Goal: Information Seeking & Learning: Check status

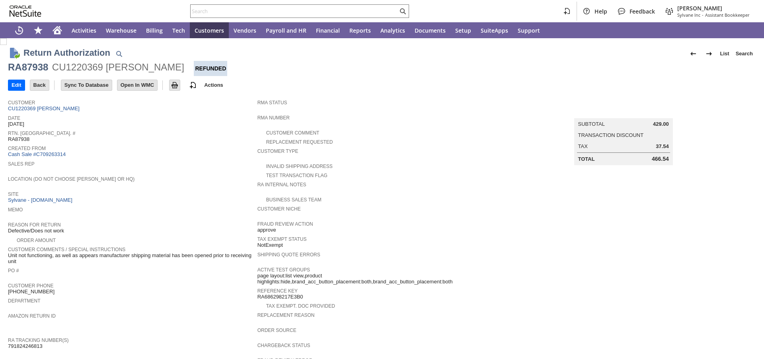
click at [177, 137] on div "Rtn. Auth. # RA87938" at bounding box center [130, 135] width 245 height 14
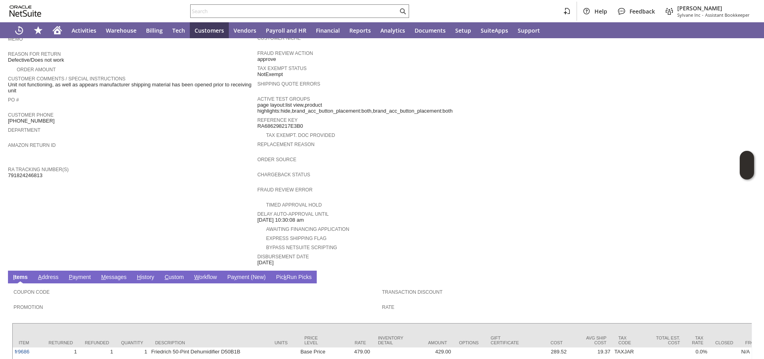
scroll to position [224, 0]
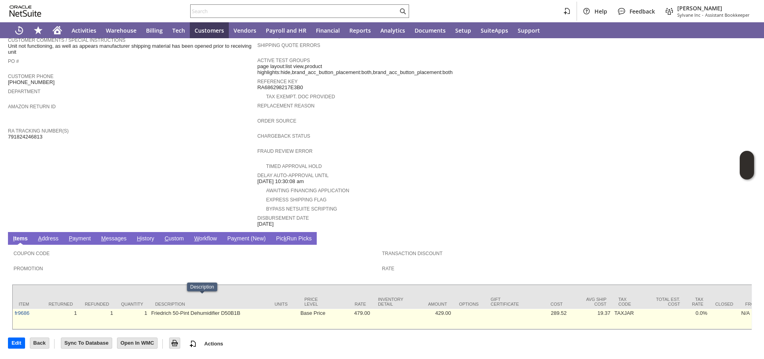
click at [229, 309] on td "Friedrich 50-Pint Dehumidifier D50B1B" at bounding box center [208, 319] width 119 height 20
copy td "D50B1B"
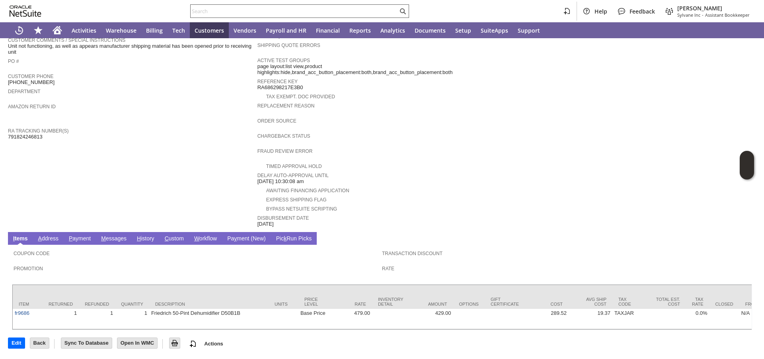
click at [234, 12] on input "text" at bounding box center [294, 11] width 207 height 10
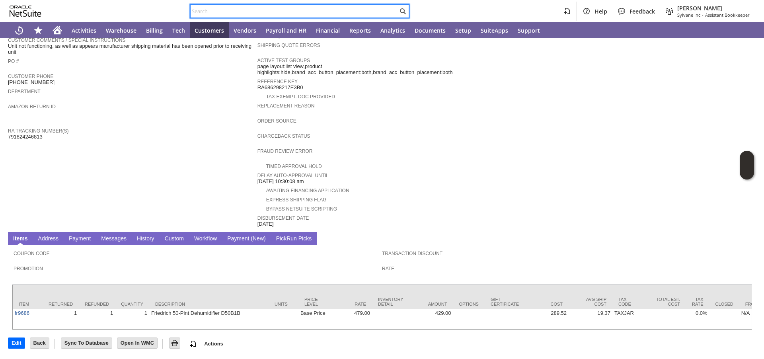
paste input "RA87872"
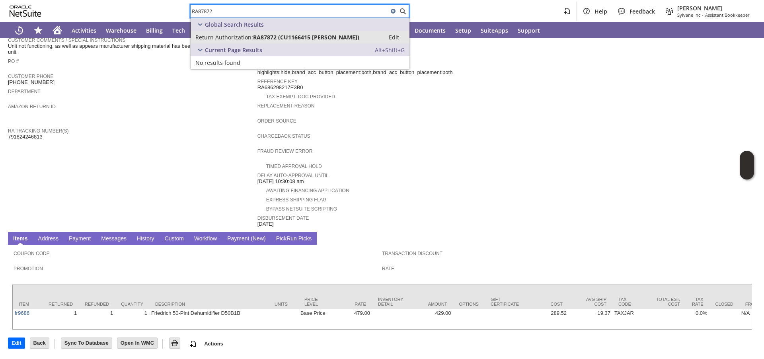
type input "RA87872"
click at [229, 39] on span "Return Authorization:" at bounding box center [224, 37] width 58 height 8
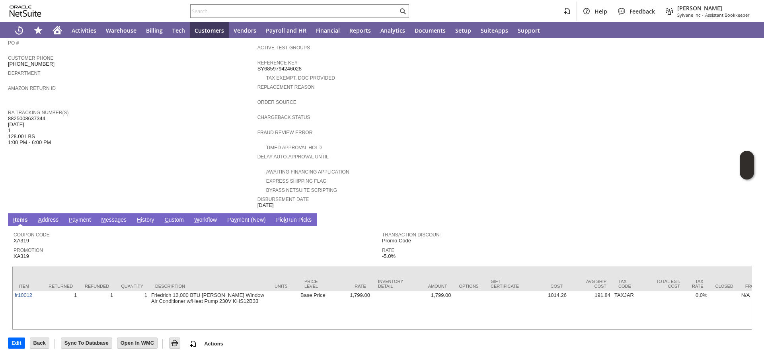
scroll to position [237, 0]
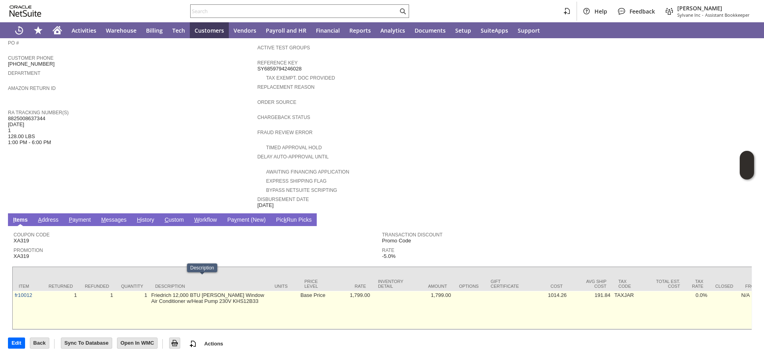
click at [208, 291] on td "Friedrich 12,000 BTU [PERSON_NAME] Window Air Conditioner w/Heat Pump 230V KHS1…" at bounding box center [208, 310] width 119 height 38
copy td "KHS12B33"
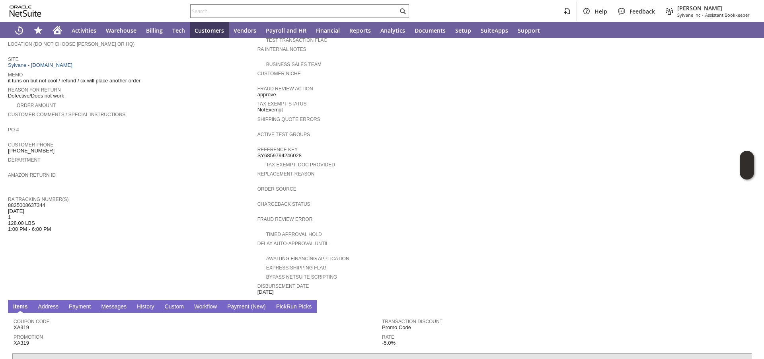
scroll to position [136, 0]
click at [66, 78] on span "it tuns on but not cool / refund / cx will place another order" at bounding box center [74, 80] width 132 height 6
drag, startPoint x: 59, startPoint y: 78, endPoint x: 8, endPoint y: 81, distance: 51.0
click at [8, 81] on span "it tuns on but not cool / refund / cx will place another order" at bounding box center [74, 80] width 132 height 6
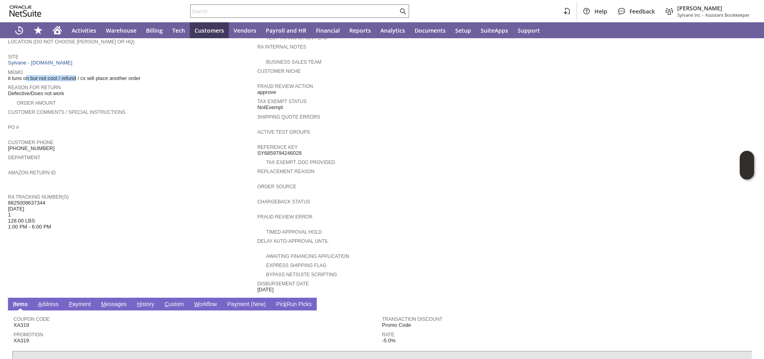
copy span "it tuns on but not cool"
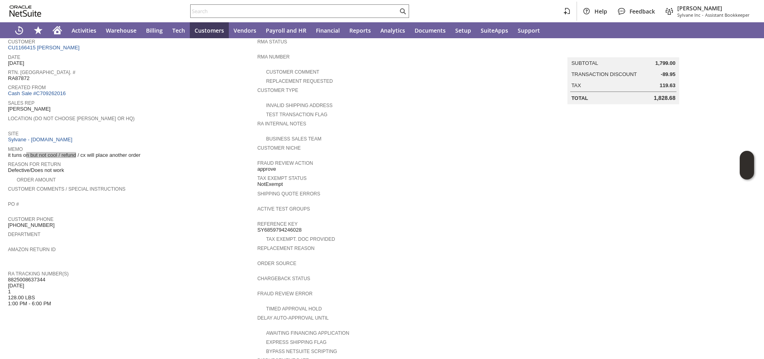
scroll to position [0, 0]
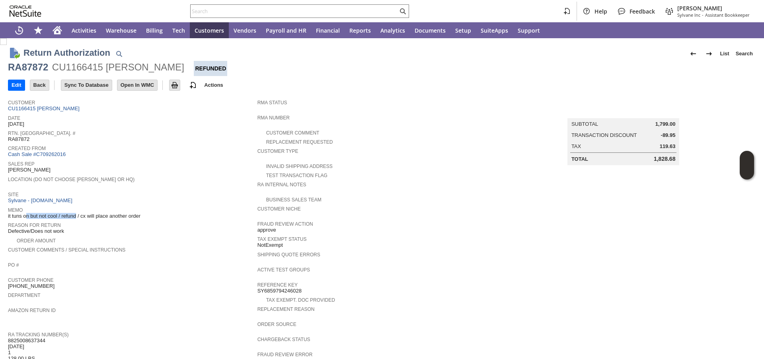
click at [31, 67] on div "RA87872" at bounding box center [28, 67] width 40 height 13
copy div "RA87872"
click at [210, 12] on input "text" at bounding box center [294, 11] width 207 height 10
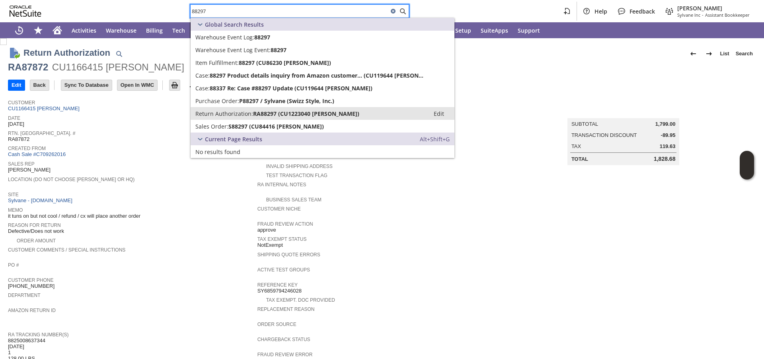
type input "88297"
click at [209, 110] on span "Return Authorization:" at bounding box center [224, 114] width 58 height 8
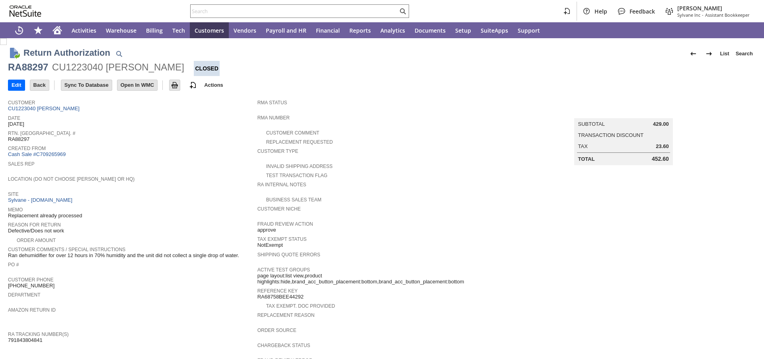
click at [175, 166] on div "Sales Rep" at bounding box center [130, 166] width 245 height 14
click at [22, 142] on span "RA88297" at bounding box center [18, 139] width 21 height 6
copy span "RA88297"
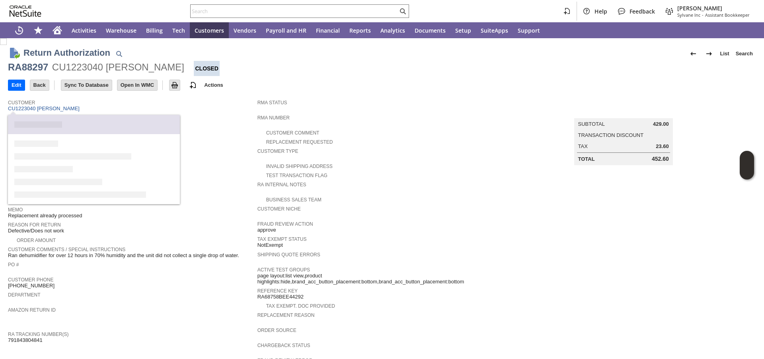
scroll to position [224, 0]
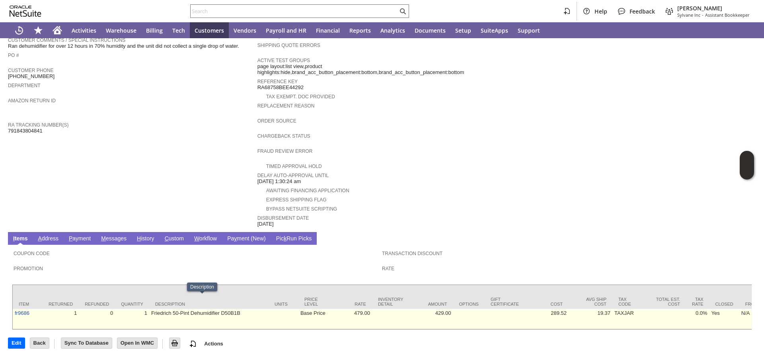
click at [217, 309] on td "Friedrich 50-Pint Dehumidifier D50B1B" at bounding box center [208, 319] width 119 height 20
copy td "D50B1B"
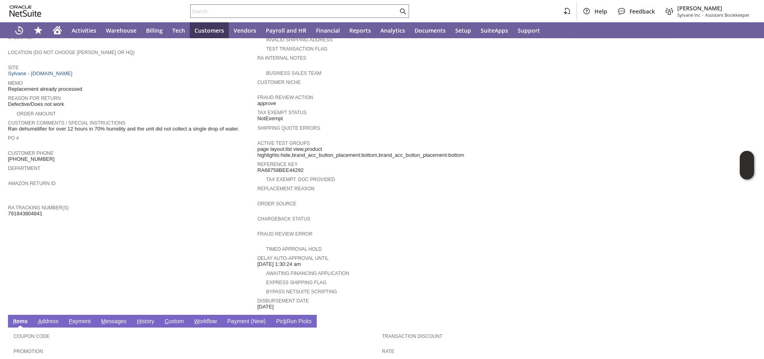
scroll to position [125, 0]
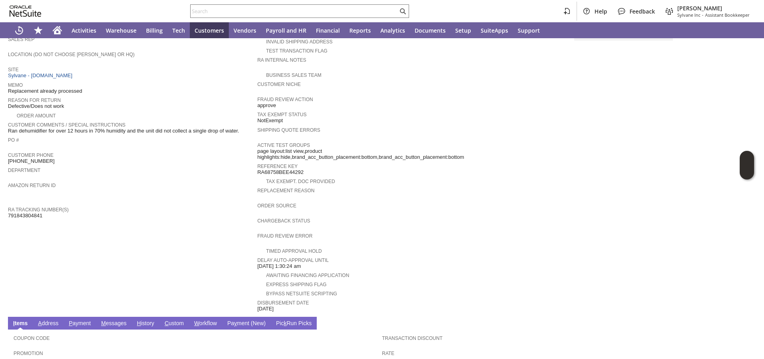
click at [73, 130] on span "Ran dehumidifier for over 12 hours in 70% humidity and the unit did not collect…" at bounding box center [123, 131] width 231 height 6
copy tbody "Ran dehumidifier for over 12 hours in 70% humidity and the unit did not collect…"
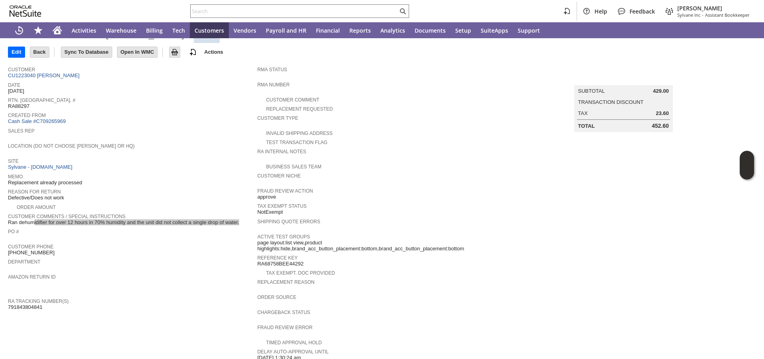
scroll to position [0, 0]
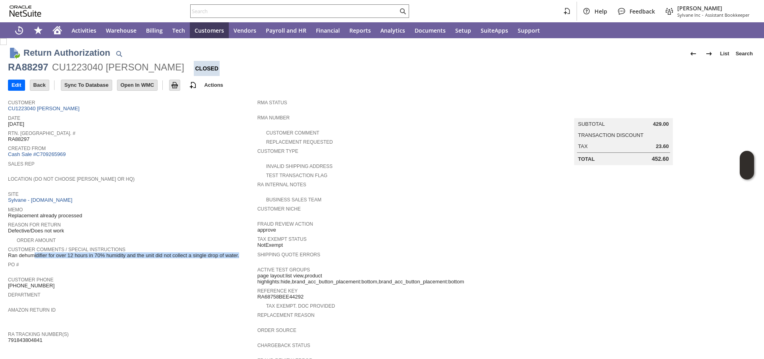
click at [31, 69] on div "RA88297" at bounding box center [28, 67] width 40 height 13
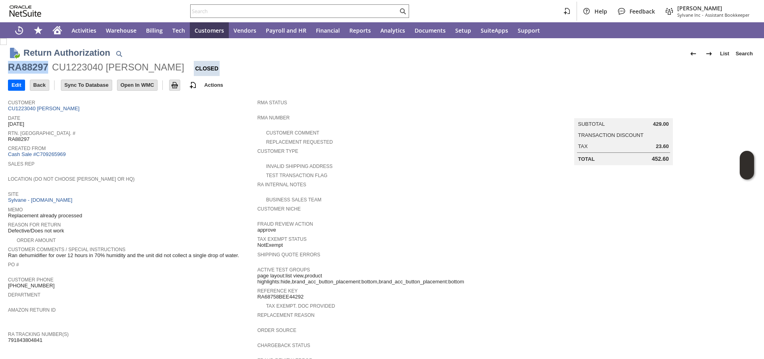
click at [31, 69] on div "RA88297" at bounding box center [28, 67] width 40 height 13
copy div "RA88297"
click at [287, 12] on input "text" at bounding box center [294, 11] width 207 height 10
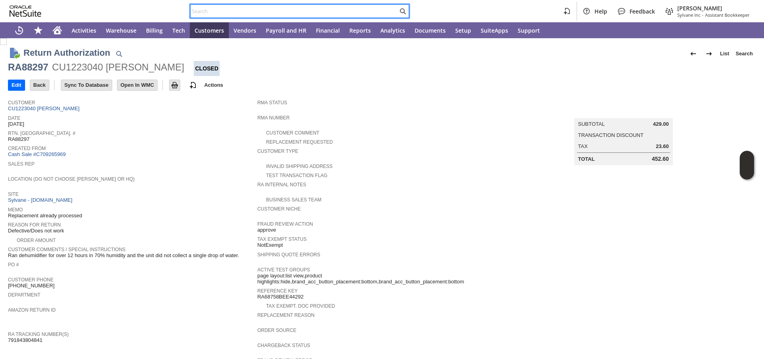
click at [287, 12] on input "text" at bounding box center [294, 11] width 207 height 10
paste input "88121"
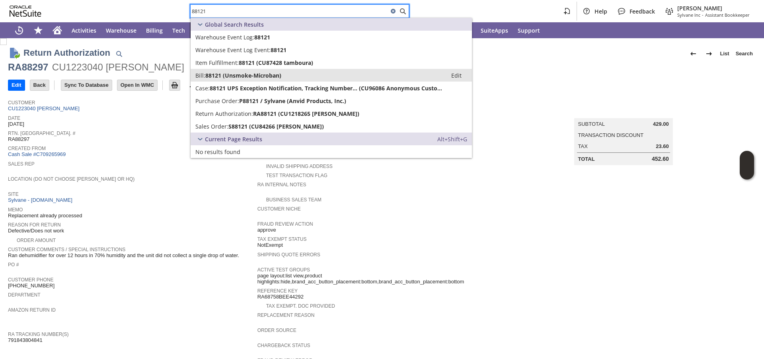
type input "88121"
click at [236, 78] on span "88121 (Unsmoke-Microban)" at bounding box center [243, 76] width 76 height 8
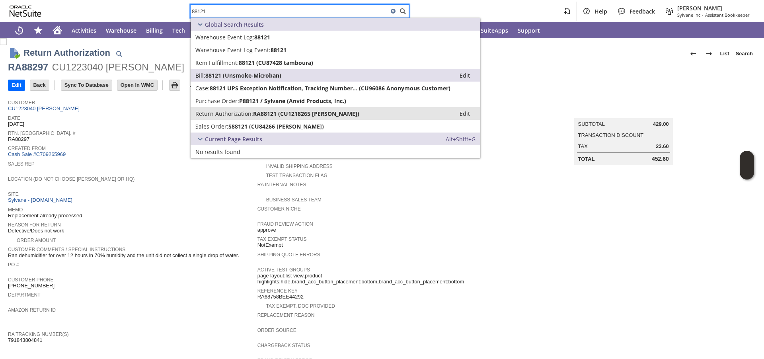
click at [228, 117] on span "Return Authorization:" at bounding box center [224, 114] width 58 height 8
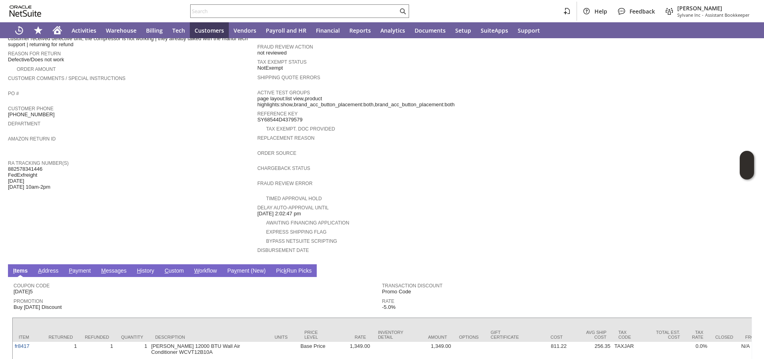
scroll to position [237, 0]
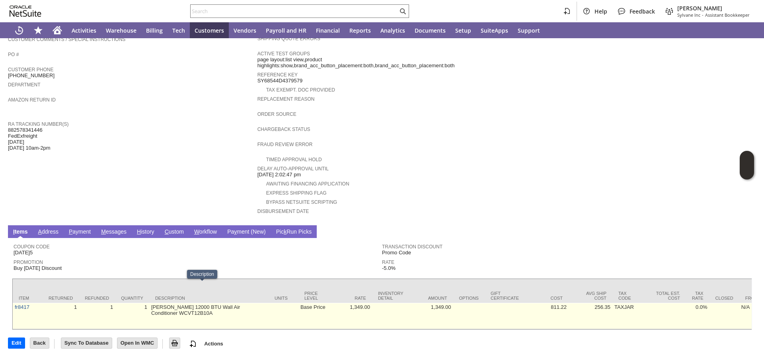
click at [194, 303] on td "Friedrich Wallmaster 12000 BTU Wall Air Conditioner WCVT12B10A" at bounding box center [208, 316] width 119 height 26
copy td "WCVT12B10A"
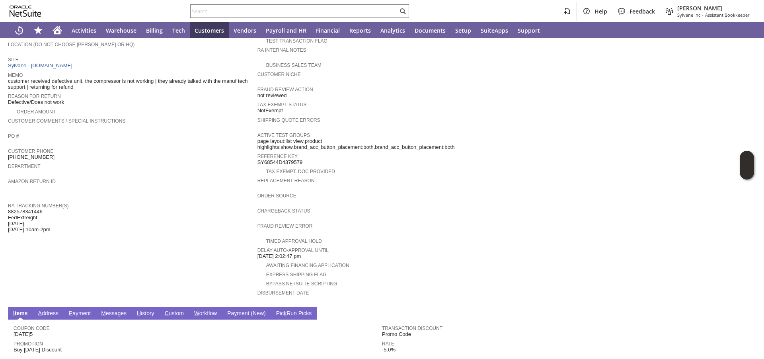
scroll to position [109, 0]
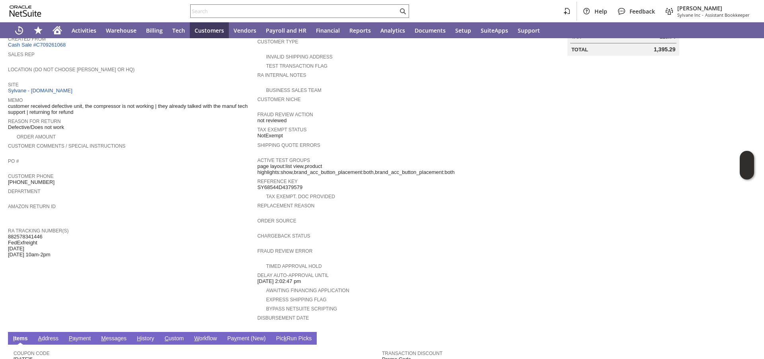
click at [134, 107] on span "customer received defective unit, the compressor is not working | they already …" at bounding box center [130, 109] width 245 height 12
drag, startPoint x: 154, startPoint y: 105, endPoint x: 95, endPoint y: 103, distance: 59.7
click at [95, 103] on span "customer received defective unit, the compressor is not working | they already …" at bounding box center [130, 109] width 245 height 12
copy span "compressor is not working"
click at [193, 10] on input "text" at bounding box center [294, 11] width 207 height 10
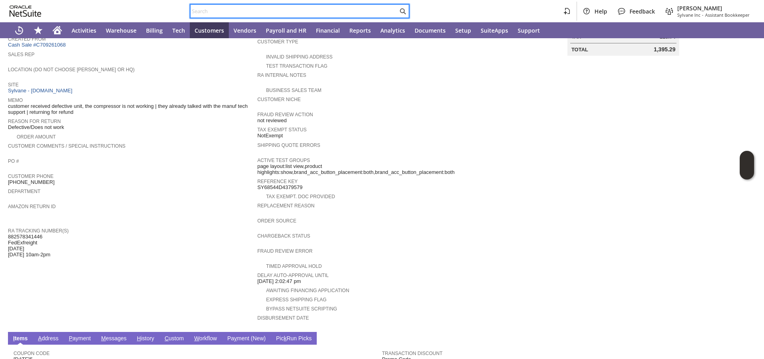
paste input "RA88486"
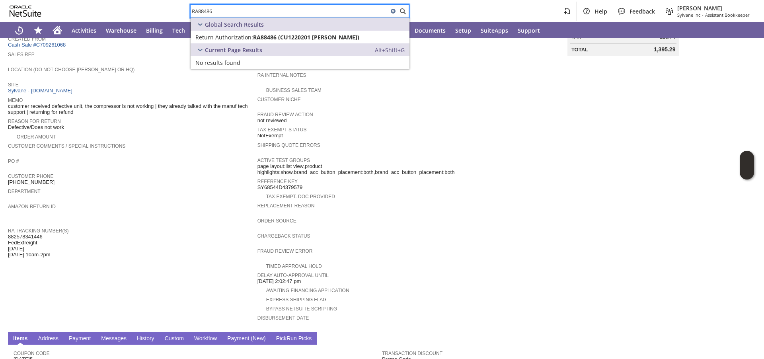
type input "RA88486"
click at [215, 36] on span "Return Authorization:" at bounding box center [224, 37] width 58 height 8
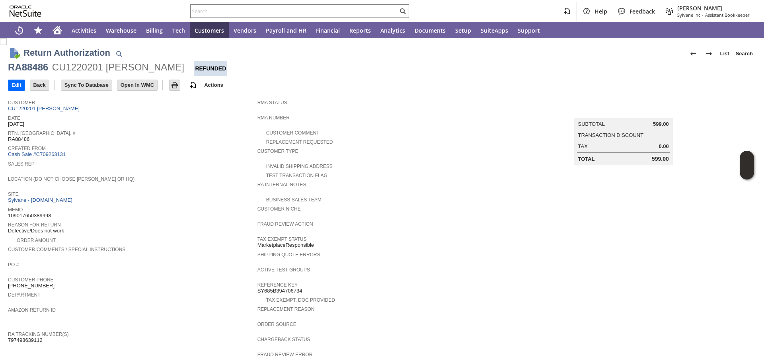
click at [162, 253] on div "Customer Comments / Special Instructions" at bounding box center [130, 251] width 245 height 14
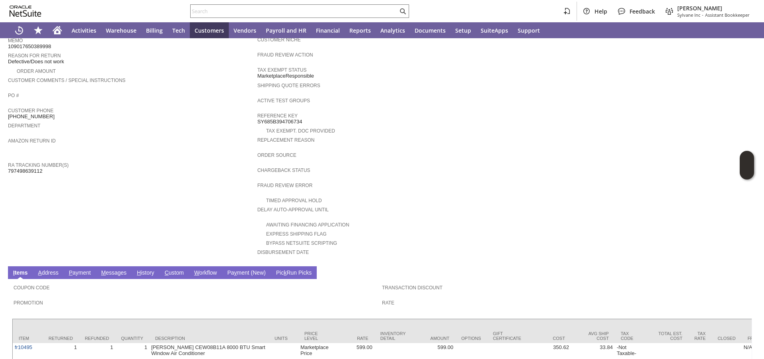
scroll to position [237, 0]
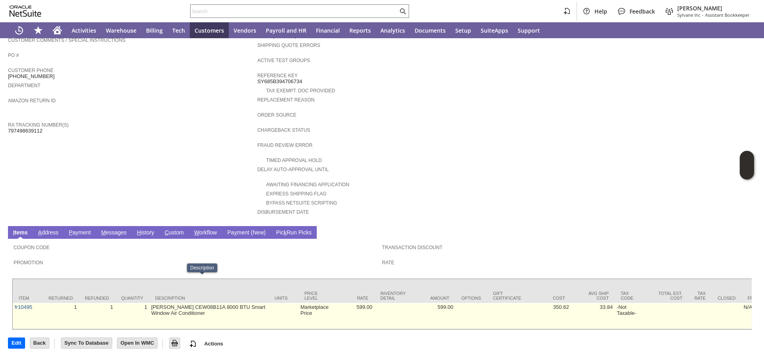
click at [179, 303] on td "[PERSON_NAME] CEW08B11A 8000 BTU Smart Window Air Conditioner" at bounding box center [208, 316] width 119 height 26
copy td "CEW08B11A"
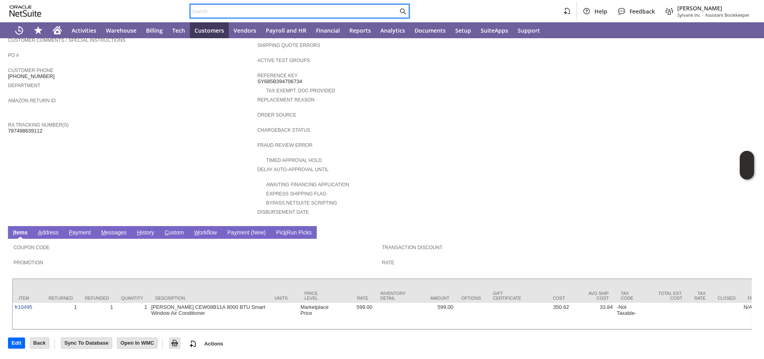
click at [199, 9] on input "text" at bounding box center [294, 11] width 207 height 10
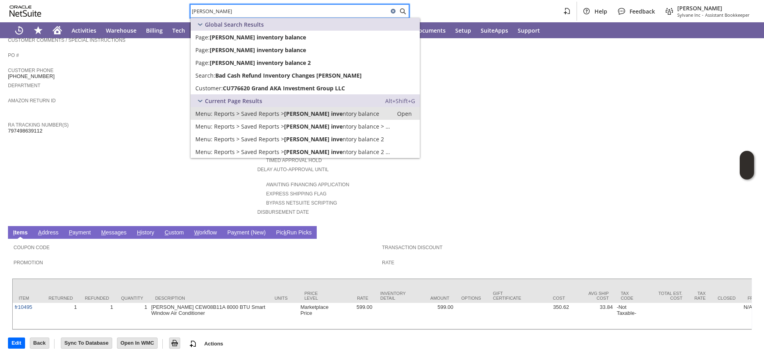
type input "angela inve"
click at [256, 119] on link "Menu: Reports > Saved Reports > Angela inve ntory balance Open" at bounding box center [305, 113] width 229 height 13
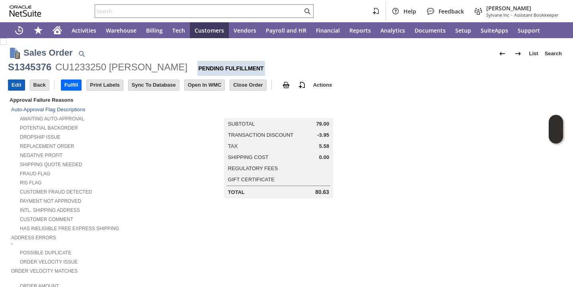
click at [18, 87] on input "Edit" at bounding box center [16, 85] width 16 height 10
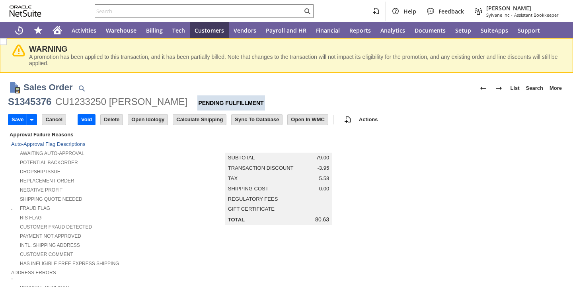
scroll to position [539, 0]
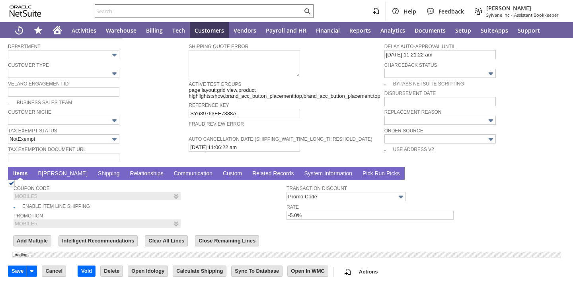
type input "Add"
type input "Copy Previous"
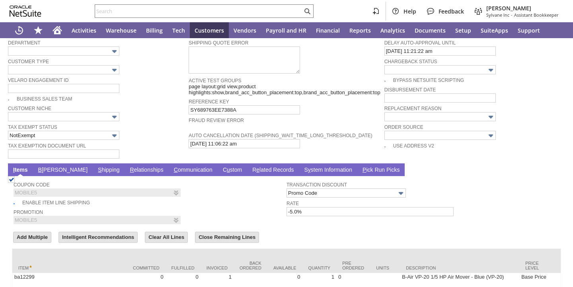
scroll to position [395, 0]
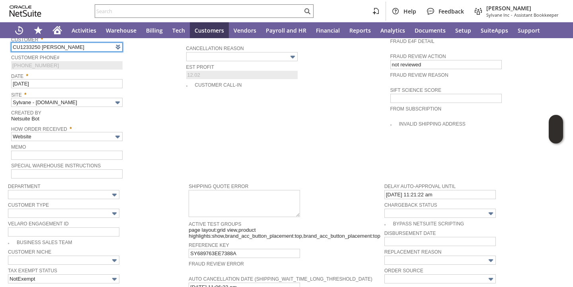
type input "Intelligent Recommendations ⁰"
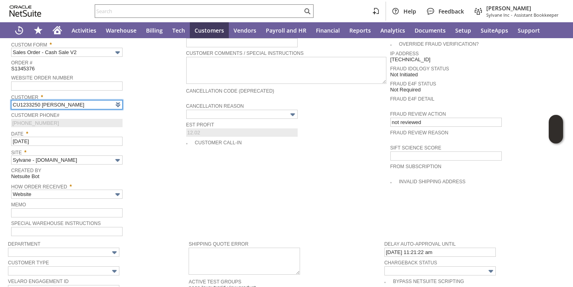
scroll to position [336, 0]
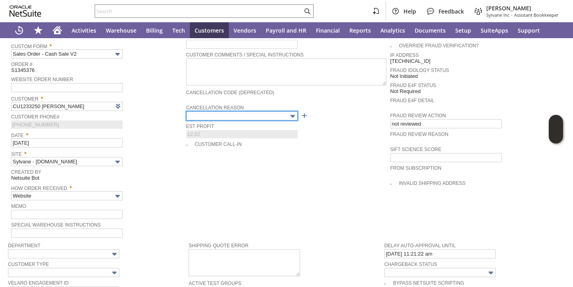
click at [253, 112] on input "text" at bounding box center [241, 115] width 111 height 9
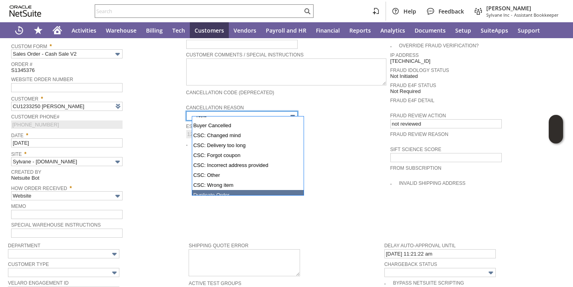
scroll to position [16, 0]
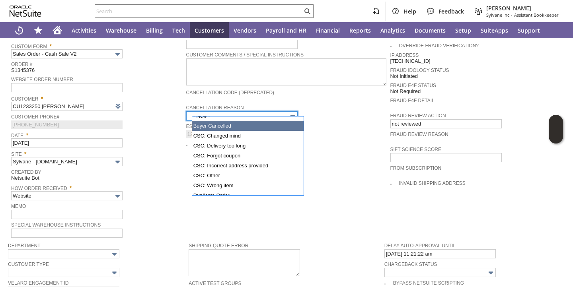
type input "Buyer Cancelled"
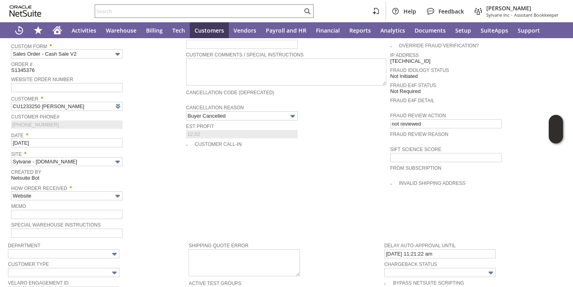
click at [141, 168] on span "Created By" at bounding box center [96, 171] width 171 height 8
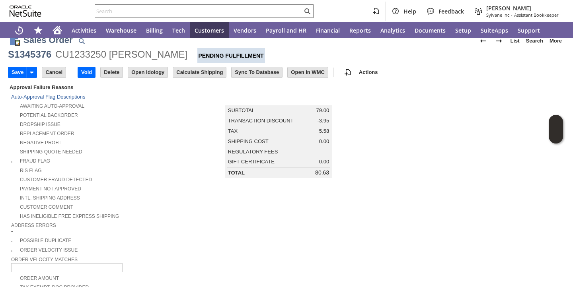
scroll to position [0, 0]
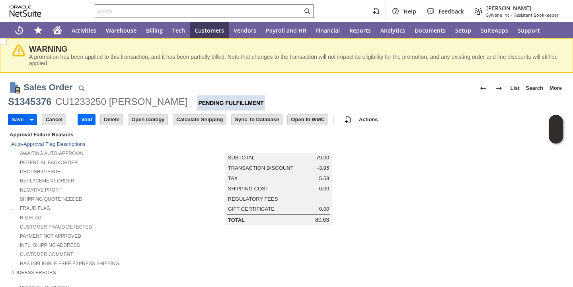
click at [12, 124] on input "Save" at bounding box center [17, 120] width 18 height 10
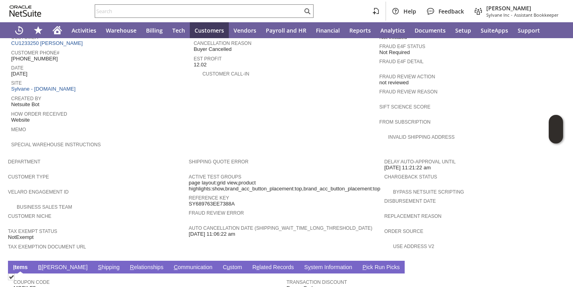
scroll to position [476, 0]
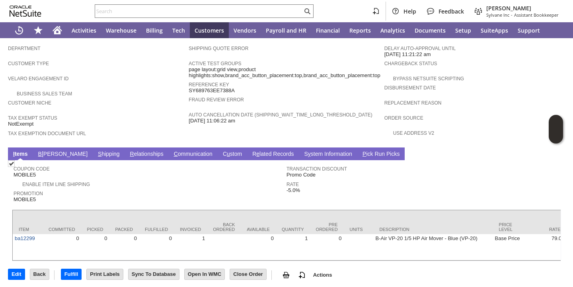
click at [39, 151] on link "B [PERSON_NAME]" at bounding box center [62, 155] width 53 height 8
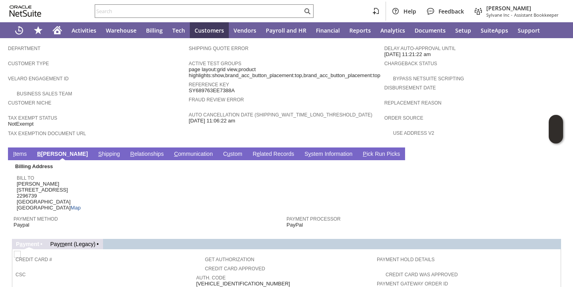
click at [128, 113] on span "Tax Exempt Status" at bounding box center [96, 117] width 177 height 8
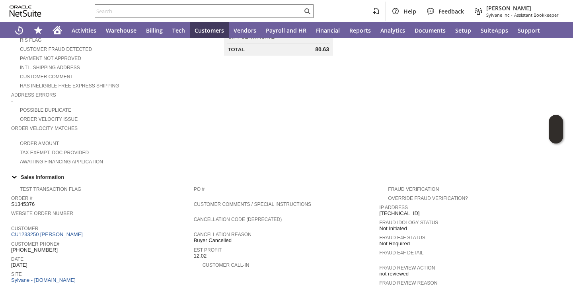
scroll to position [199, 0]
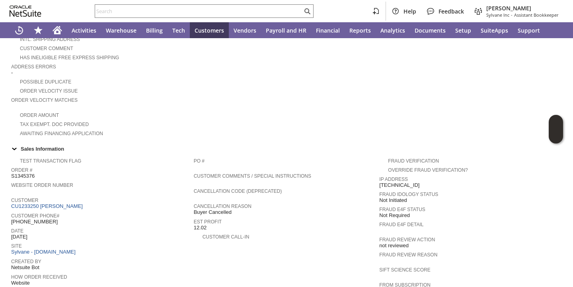
click at [22, 176] on span "S1345376" at bounding box center [22, 176] width 23 height 6
copy span "S1345376"
click at [170, 123] on div "Tax Exempt. Doc Provided" at bounding box center [99, 123] width 177 height 8
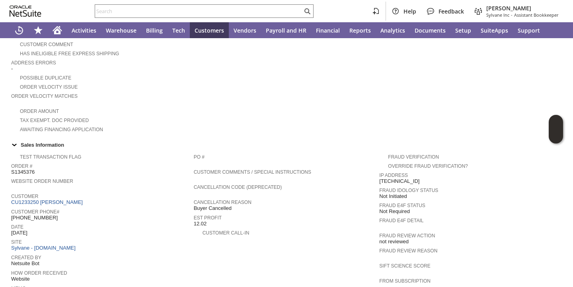
scroll to position [205, 0]
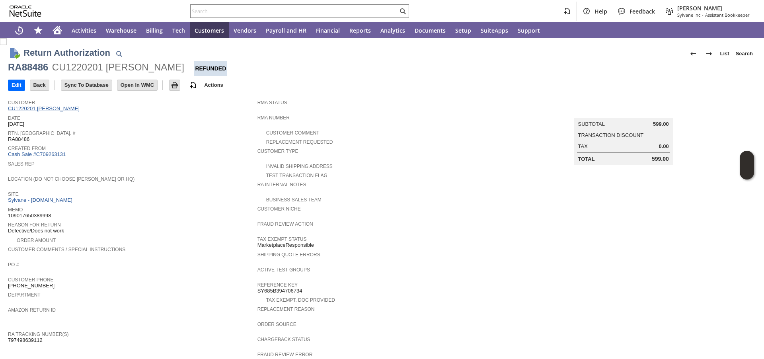
click at [57, 108] on link "CU1220201 Nicholas pipia" at bounding box center [45, 108] width 74 height 6
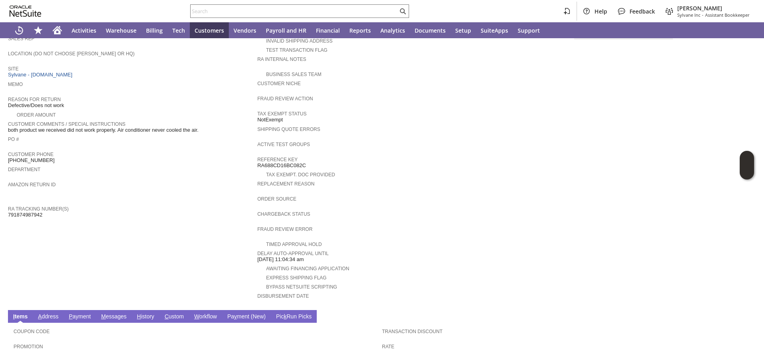
scroll to position [231, 0]
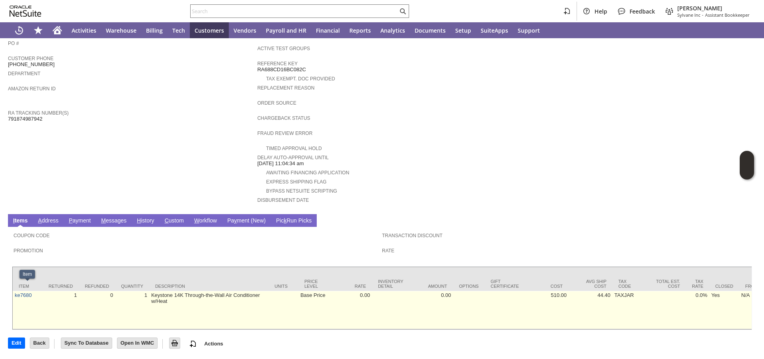
click at [23, 291] on td "ke7680" at bounding box center [28, 310] width 30 height 38
click at [23, 292] on link "ke7680" at bounding box center [23, 295] width 17 height 6
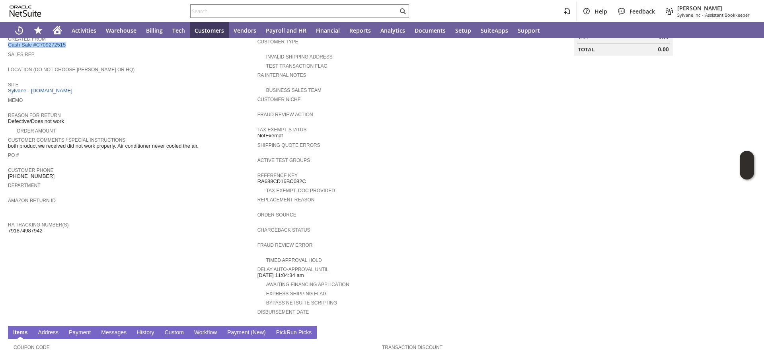
scroll to position [231, 0]
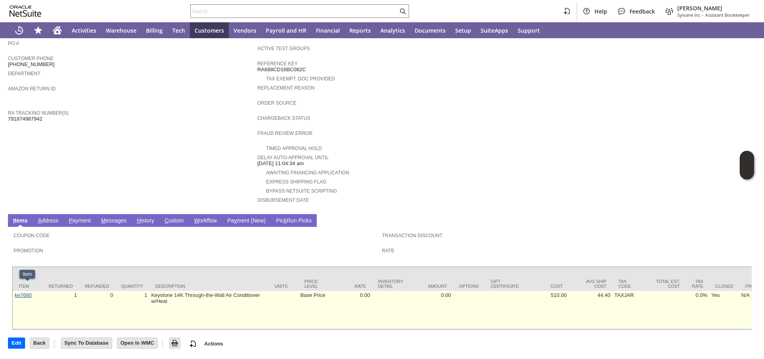
click at [25, 292] on link "ke7680" at bounding box center [23, 295] width 17 height 6
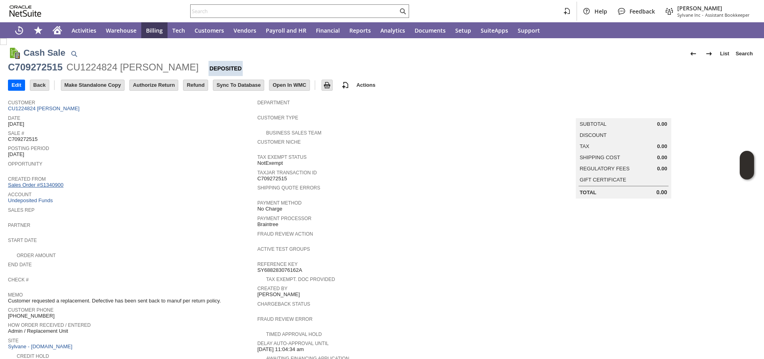
click at [37, 187] on link "Sales Order #S1340900" at bounding box center [36, 185] width 57 height 6
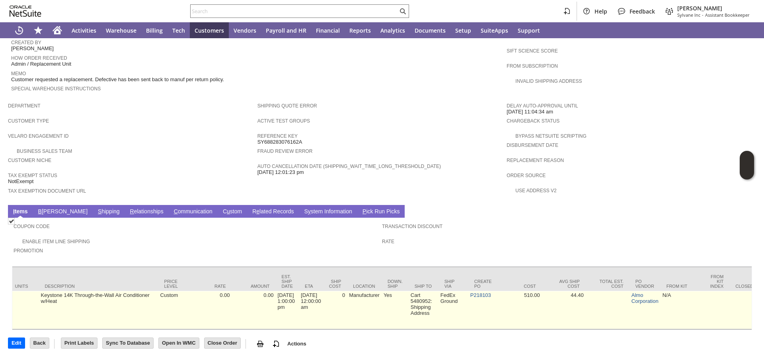
scroll to position [0, 383]
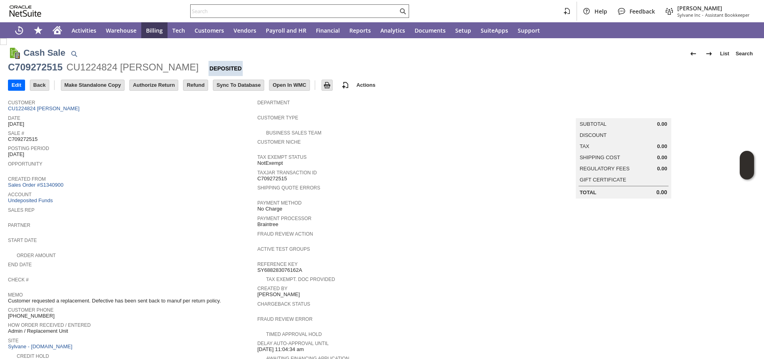
click at [272, 16] on div at bounding box center [299, 11] width 219 height 14
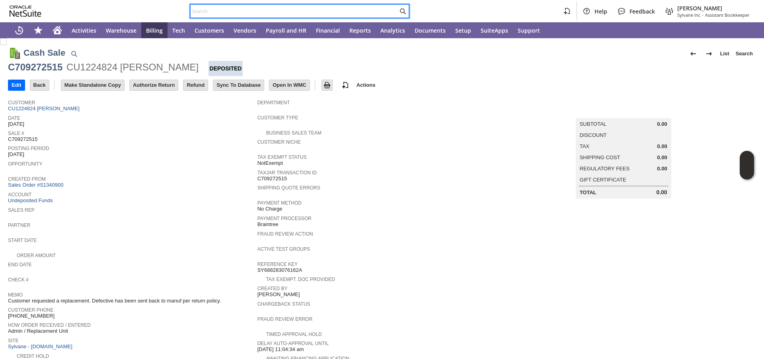
click at [272, 13] on input "text" at bounding box center [294, 11] width 207 height 10
paste input "RA89129"
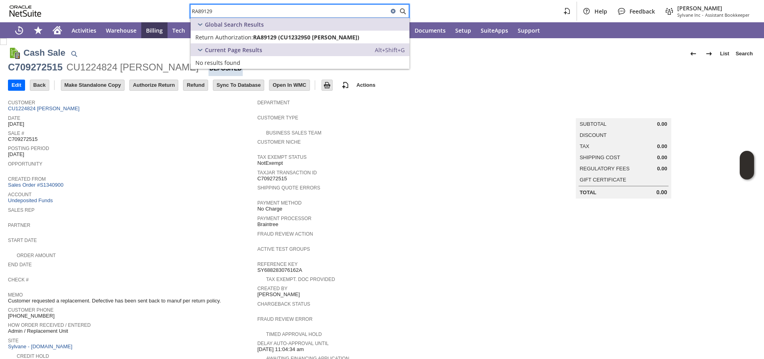
type input "RA89129"
click at [263, 37] on span "RA89129 (CU1232950 Kelvin Marshall)" at bounding box center [306, 37] width 106 height 8
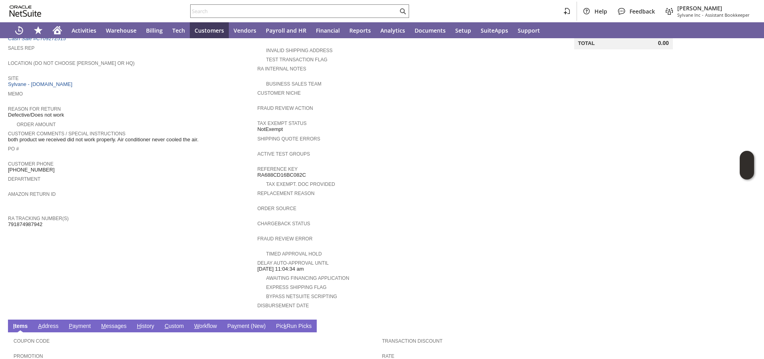
scroll to position [96, 0]
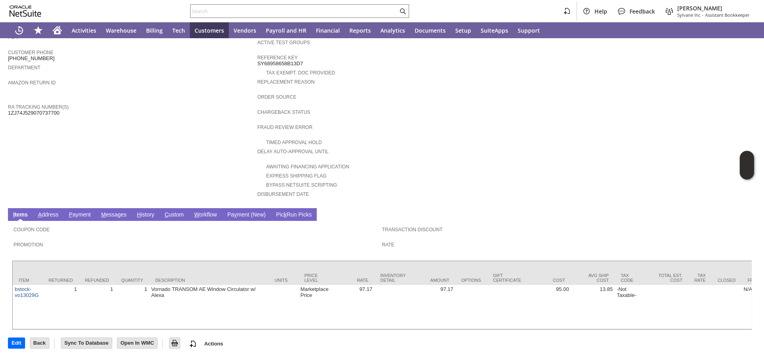
scroll to position [229, 0]
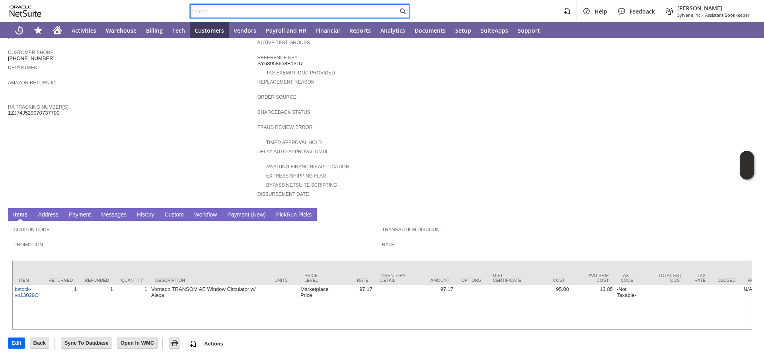
click at [201, 10] on input "text" at bounding box center [294, 11] width 207 height 10
paste input "RA89129"
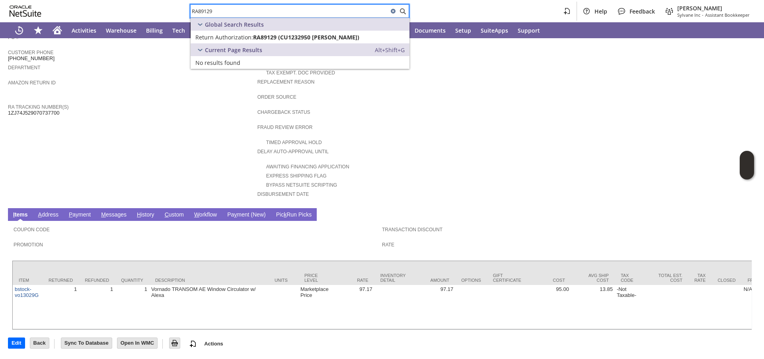
click at [232, 12] on input "RA89129" at bounding box center [290, 11] width 198 height 10
paste input "8962"
type input "RA88962"
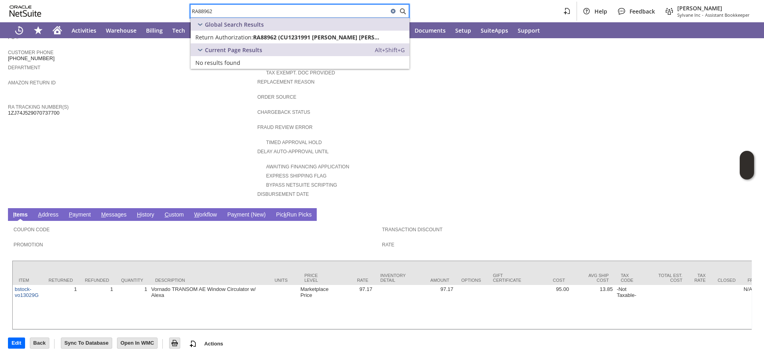
click at [214, 37] on span "Return Authorization:" at bounding box center [224, 37] width 58 height 8
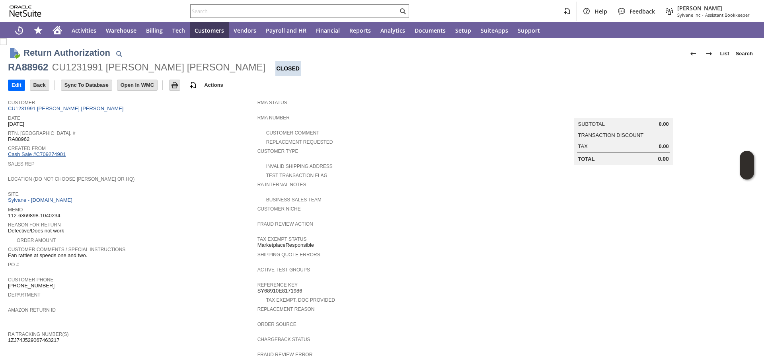
click at [41, 152] on link "Cash Sale #C709274901" at bounding box center [37, 154] width 58 height 6
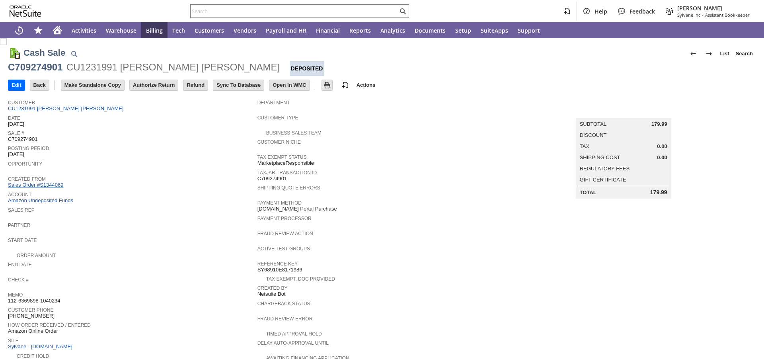
click at [45, 186] on link "Sales Order #S1344069" at bounding box center [36, 185] width 57 height 6
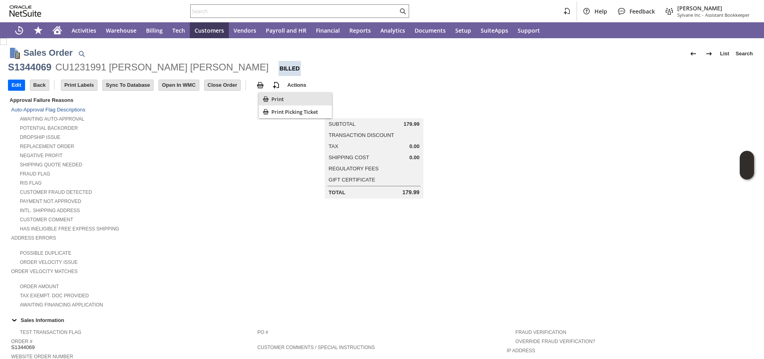
click at [266, 103] on icon "Print" at bounding box center [266, 99] width 8 height 8
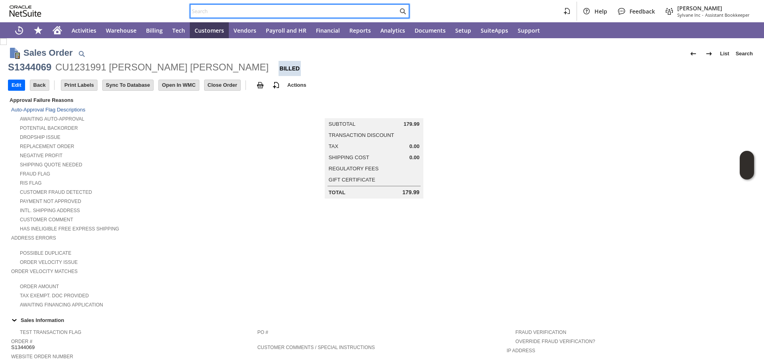
click at [257, 11] on input "text" at bounding box center [294, 11] width 207 height 10
paste input "RA89071"
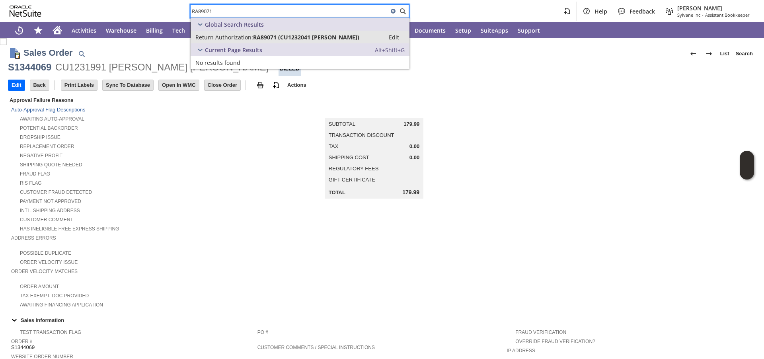
type input "RA89071"
click at [236, 38] on span "Return Authorization:" at bounding box center [224, 37] width 58 height 8
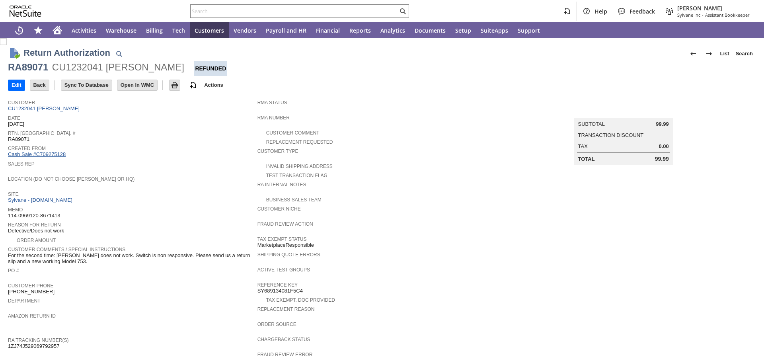
click at [38, 155] on link "Cash Sale #C709275128" at bounding box center [37, 154] width 58 height 6
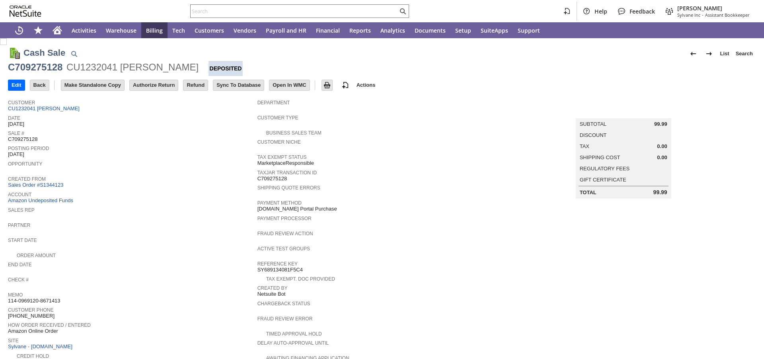
click at [48, 188] on td "Created From Sales Order #S1344123" at bounding box center [132, 182] width 249 height 16
click at [53, 182] on link "Sales Order #S1344123" at bounding box center [36, 185] width 57 height 6
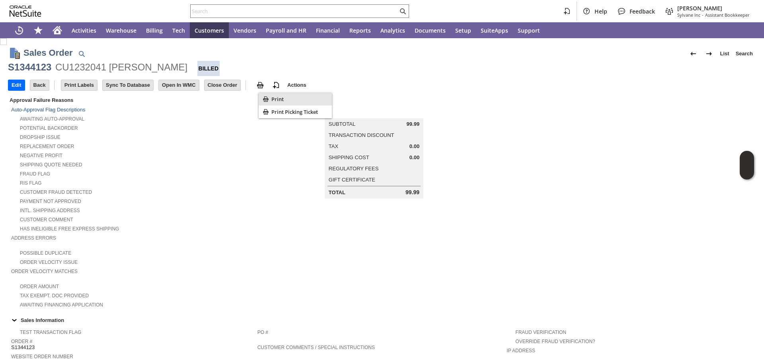
click at [271, 100] on div "Print" at bounding box center [295, 99] width 73 height 13
click at [255, 12] on input "text" at bounding box center [294, 11] width 207 height 10
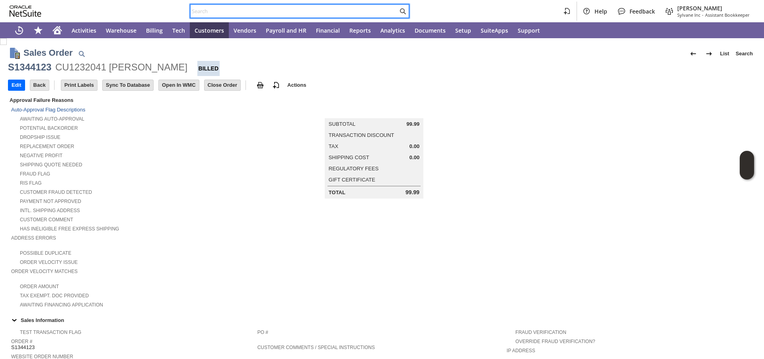
paste input "RA89031"
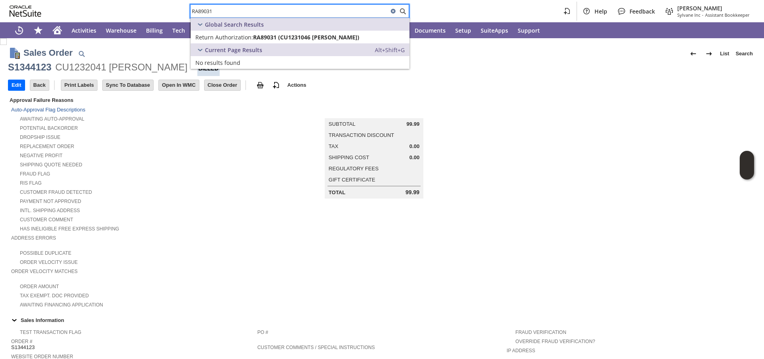
type input "RA89031"
click at [216, 37] on span "Return Authorization:" at bounding box center [224, 37] width 58 height 8
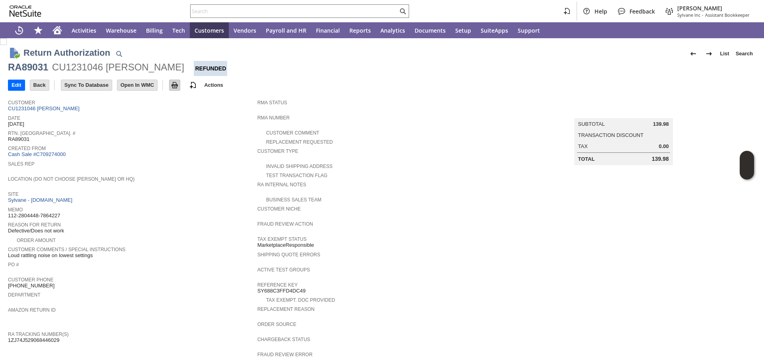
click at [179, 89] on img at bounding box center [175, 85] width 10 height 10
click at [44, 153] on link "Cash Sale #C709274000" at bounding box center [37, 154] width 58 height 6
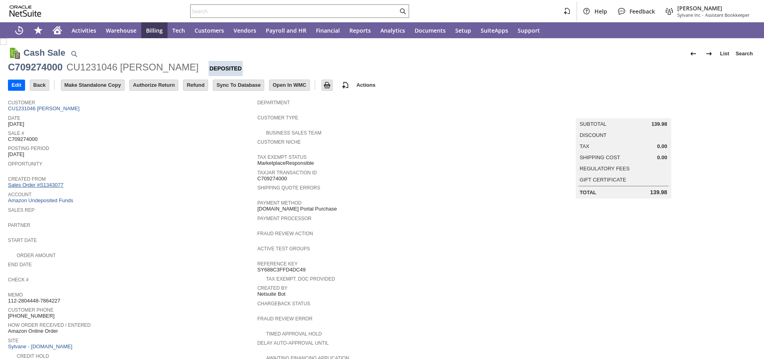
click at [38, 183] on link "Sales Order #S1343077" at bounding box center [36, 185] width 57 height 6
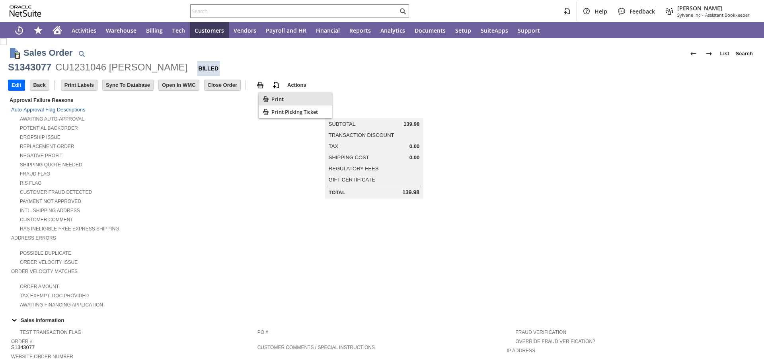
click at [266, 101] on icon "Print" at bounding box center [265, 98] width 5 height 5
click at [253, 8] on input "text" at bounding box center [294, 11] width 207 height 10
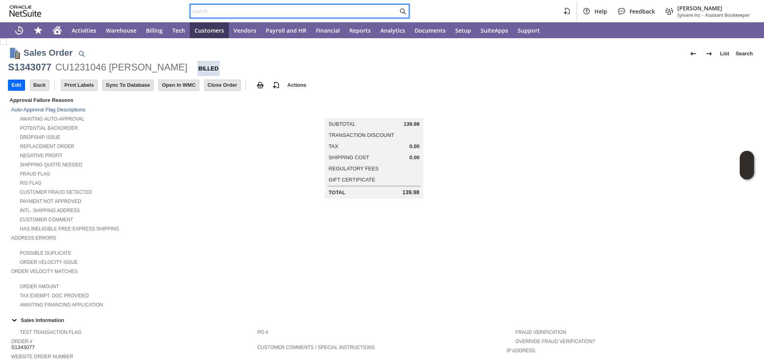
paste input "RA89016"
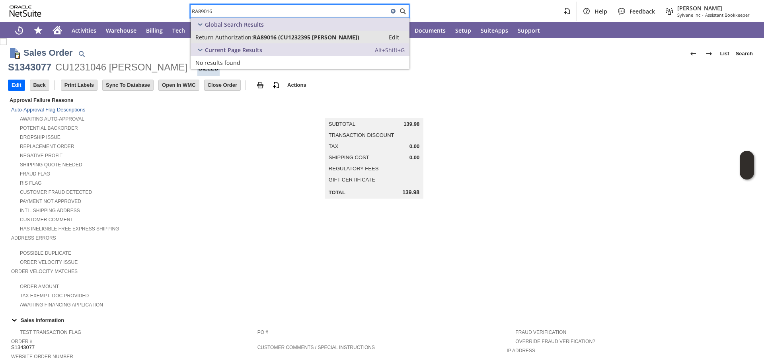
type input "RA89016"
click at [228, 38] on span "Return Authorization:" at bounding box center [224, 37] width 58 height 8
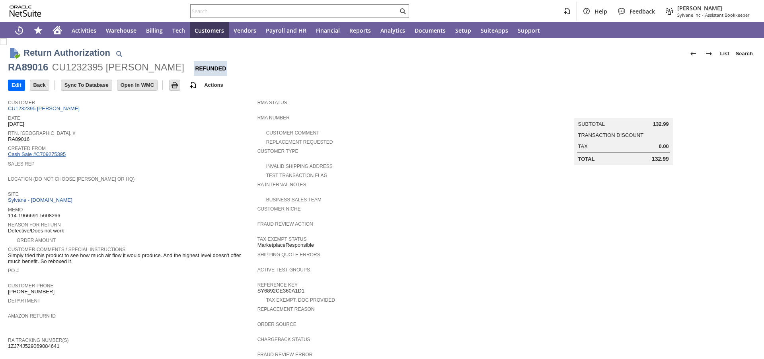
click at [34, 156] on link "Cash Sale #C709275395" at bounding box center [37, 154] width 58 height 6
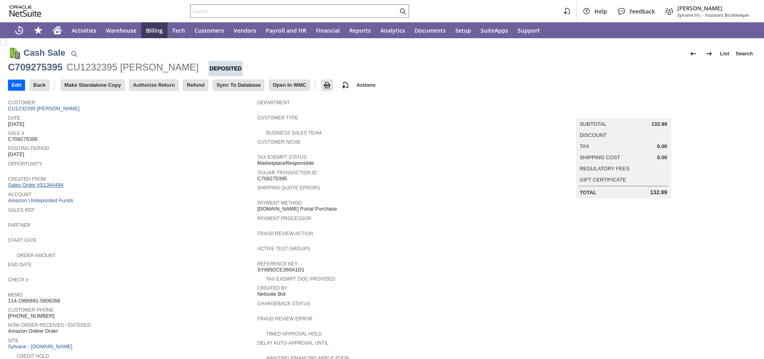
click at [47, 186] on link "Sales Order #S1344494" at bounding box center [36, 185] width 57 height 6
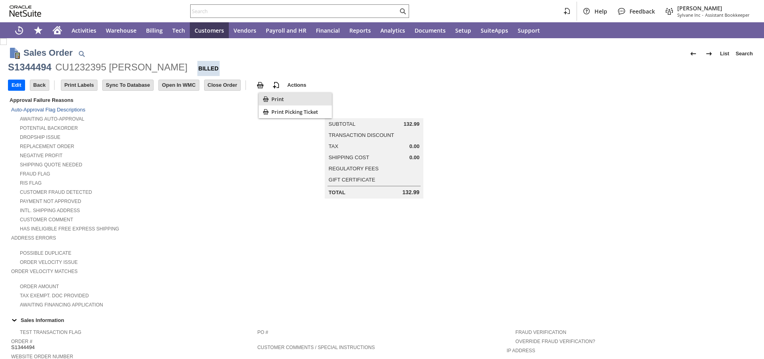
click at [268, 99] on icon "Print" at bounding box center [265, 98] width 5 height 5
click at [235, 12] on input "text" at bounding box center [294, 11] width 207 height 10
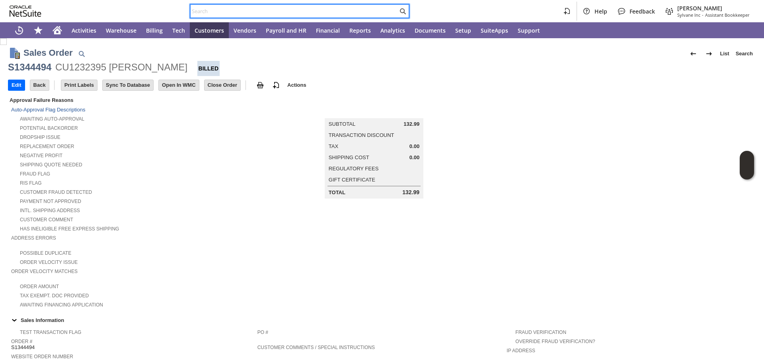
paste input "RA88522"
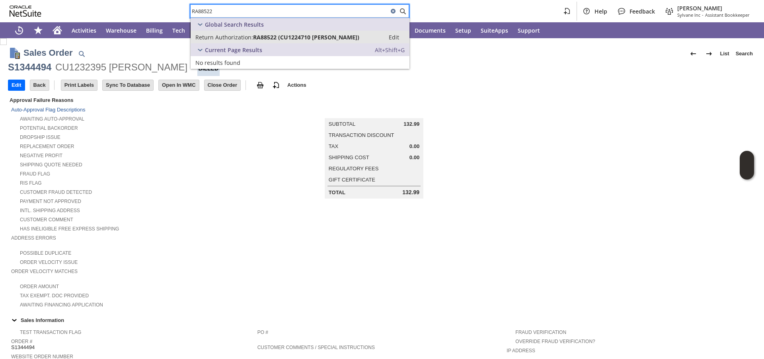
type input "RA88522"
click at [222, 39] on span "Return Authorization:" at bounding box center [224, 37] width 58 height 8
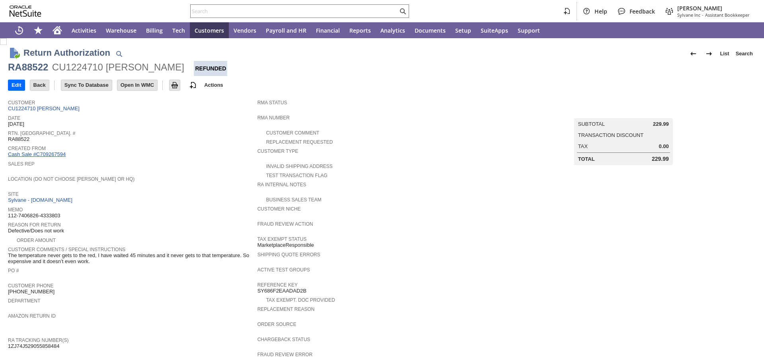
click at [51, 154] on link "Cash Sale #C709267594" at bounding box center [37, 154] width 58 height 6
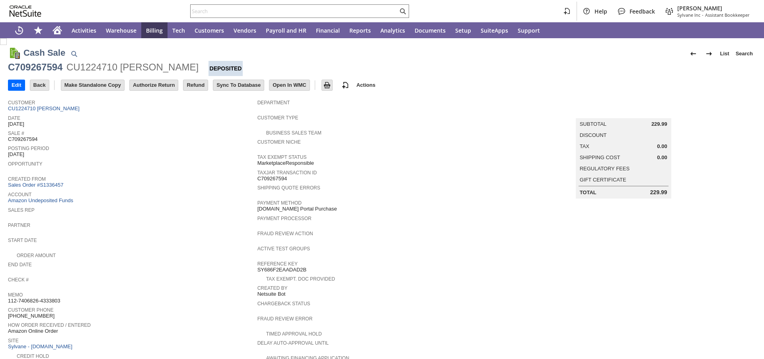
click at [54, 184] on link "Sales Order #S1336457" at bounding box center [36, 185] width 57 height 6
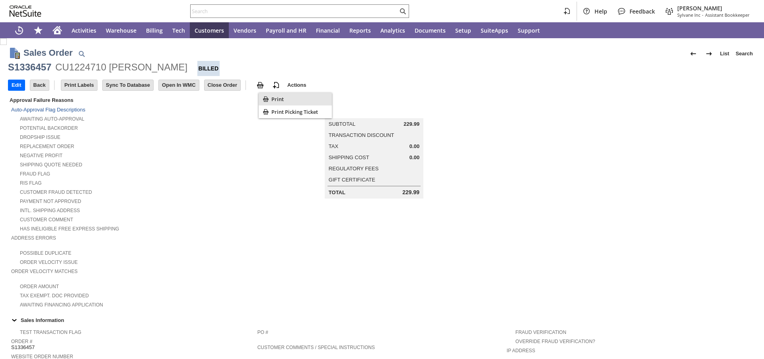
click at [273, 97] on span "Print" at bounding box center [299, 98] width 57 height 7
click at [267, 13] on input "text" at bounding box center [294, 11] width 207 height 10
paste input "RA89129"
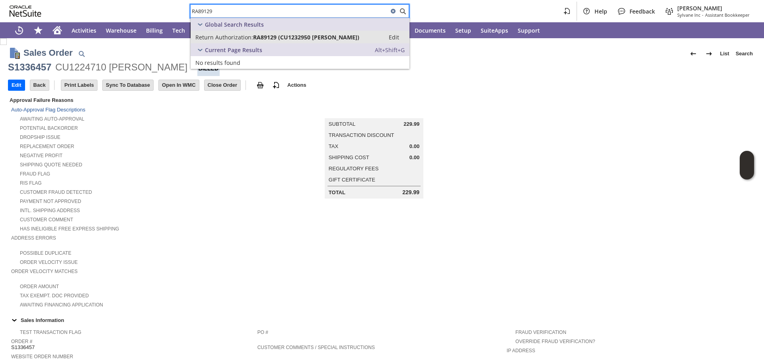
type input "RA89129"
click at [211, 36] on span "Return Authorization:" at bounding box center [224, 37] width 58 height 8
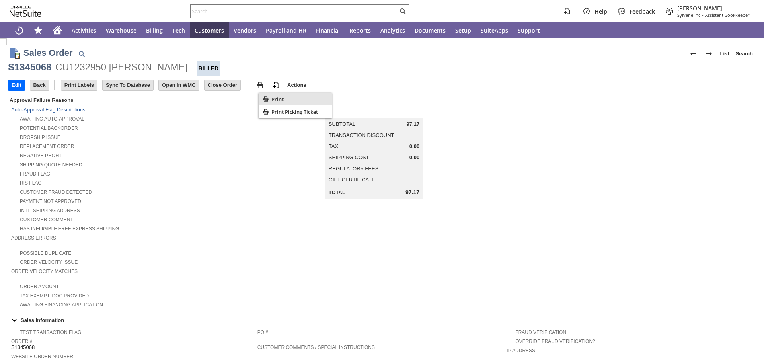
click at [269, 97] on icon "Print" at bounding box center [266, 99] width 8 height 8
click at [303, 9] on input "text" at bounding box center [294, 11] width 207 height 10
paste input "RA89143"
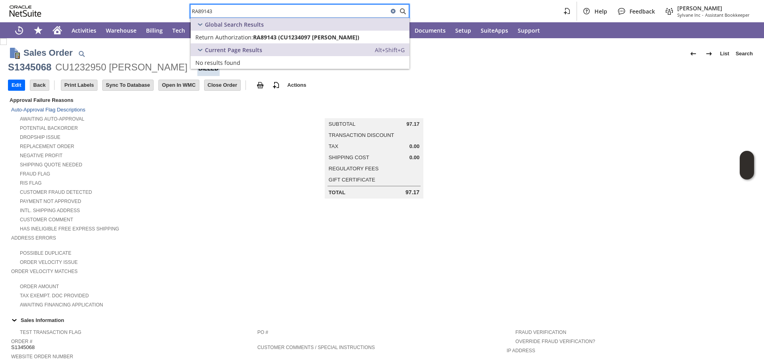
type input "RA89143"
click at [252, 35] on span "Return Authorization:" at bounding box center [224, 37] width 58 height 8
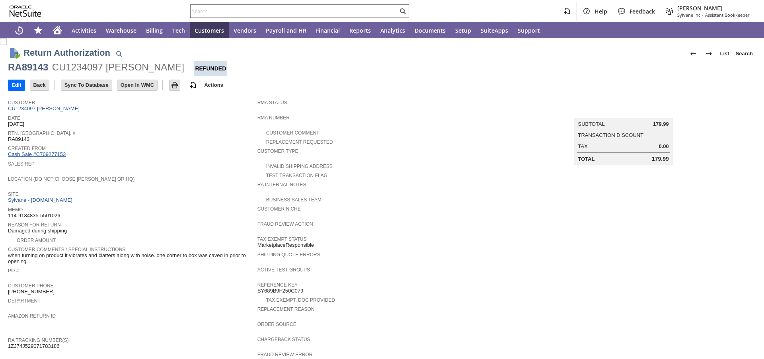
click at [48, 153] on link "Cash Sale #C709277153" at bounding box center [37, 154] width 58 height 6
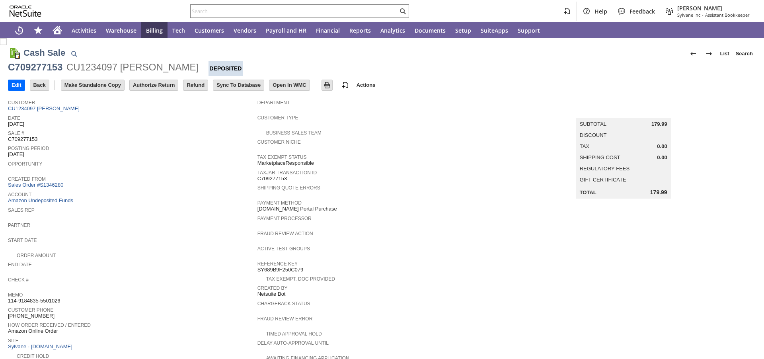
click at [49, 184] on link "Sales Order #S1346280" at bounding box center [36, 185] width 57 height 6
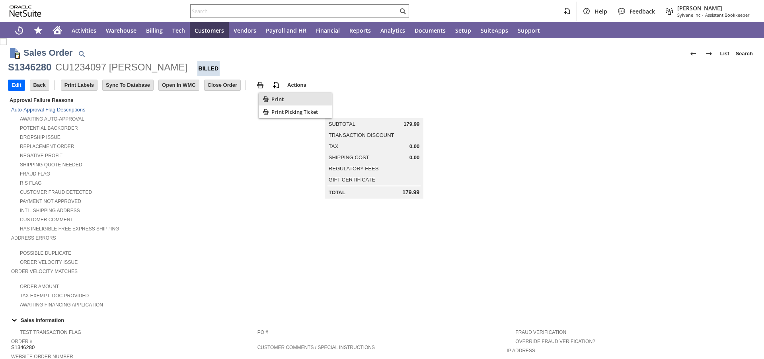
click at [272, 98] on span "Print" at bounding box center [299, 98] width 57 height 7
click at [236, 11] on input "text" at bounding box center [294, 11] width 207 height 10
paste input "RA89096"
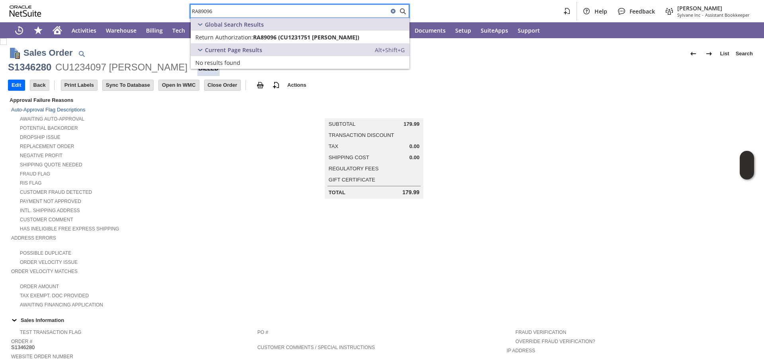
type input "RA89096"
click at [225, 39] on span "Return Authorization:" at bounding box center [224, 37] width 58 height 8
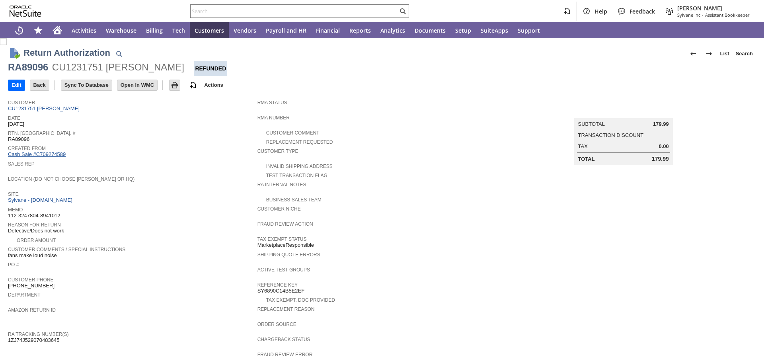
click at [56, 152] on link "Cash Sale #C709274589" at bounding box center [37, 154] width 58 height 6
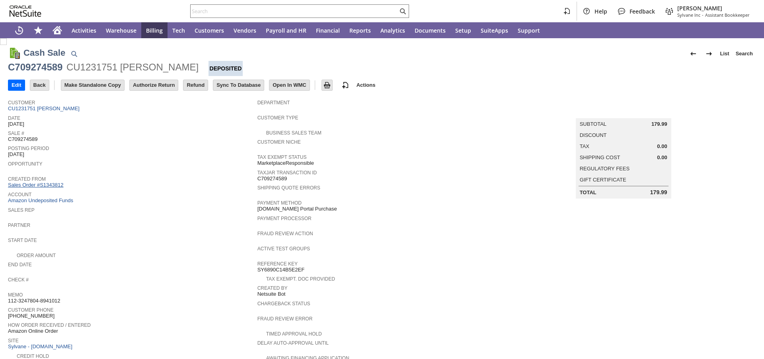
click at [53, 185] on link "Sales Order #S1343812" at bounding box center [36, 185] width 57 height 6
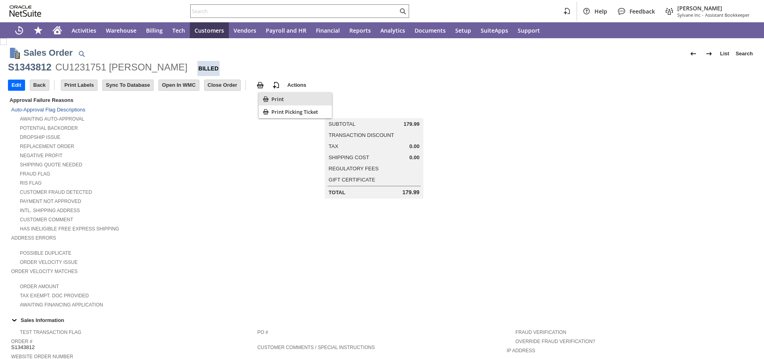
click at [266, 98] on icon "Print" at bounding box center [266, 99] width 8 height 8
click at [219, 13] on input "text" at bounding box center [294, 11] width 207 height 10
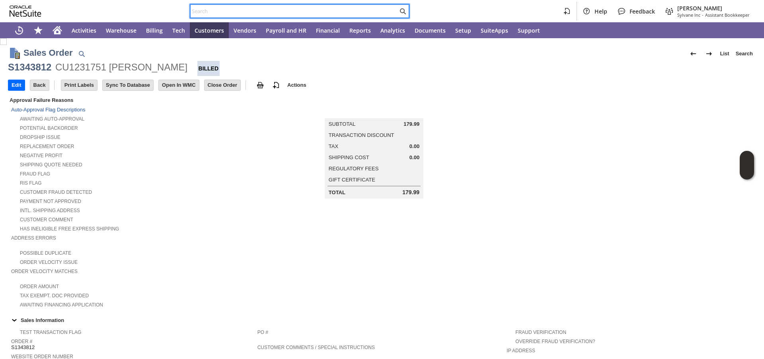
paste input "RA89199"
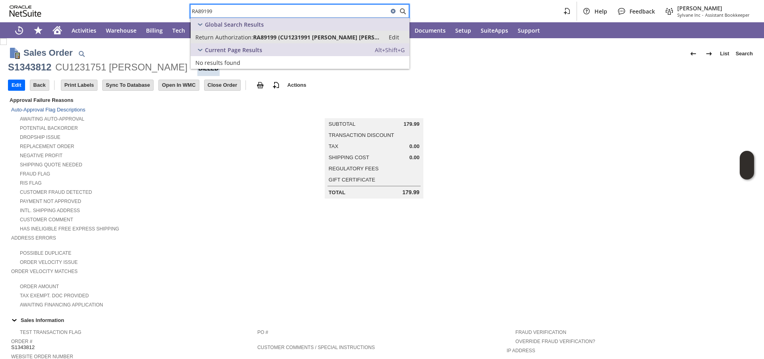
type input "RA89199"
click at [219, 39] on span "Return Authorization:" at bounding box center [224, 37] width 58 height 8
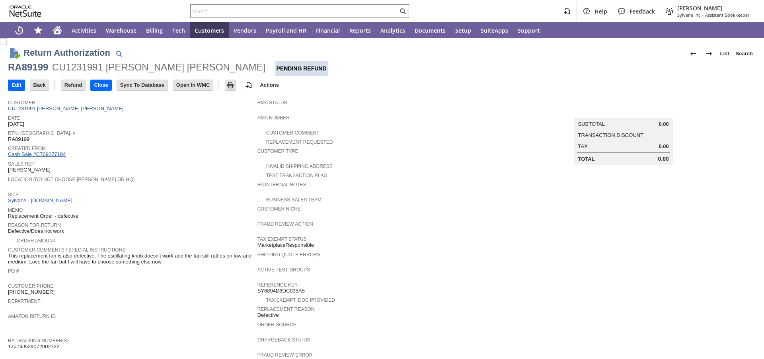
click at [40, 155] on link "Cash Sale #C709277184" at bounding box center [37, 154] width 58 height 6
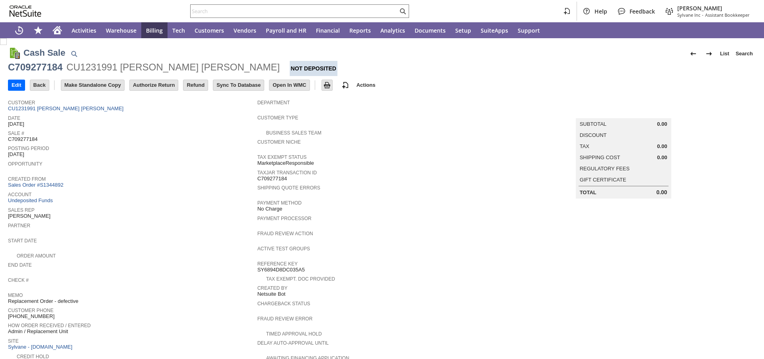
click at [50, 186] on link "Sales Order #S1344892" at bounding box center [36, 185] width 57 height 6
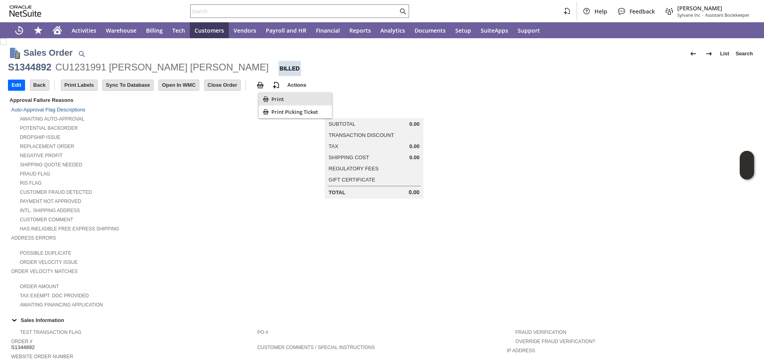
click at [267, 98] on icon "Print" at bounding box center [265, 98] width 5 height 5
click at [218, 11] on input "text" at bounding box center [294, 11] width 207 height 10
paste input "vo13031"
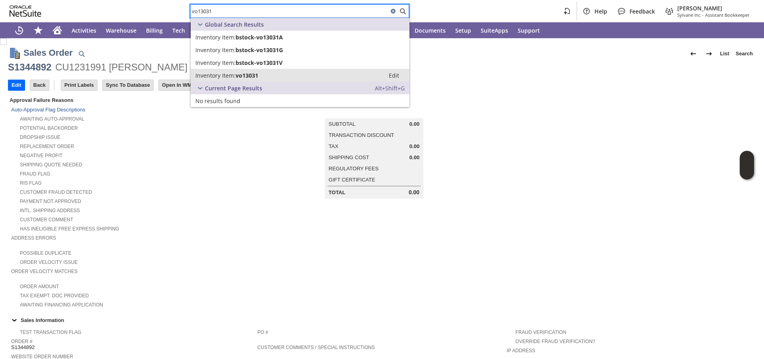
type input "vo13031"
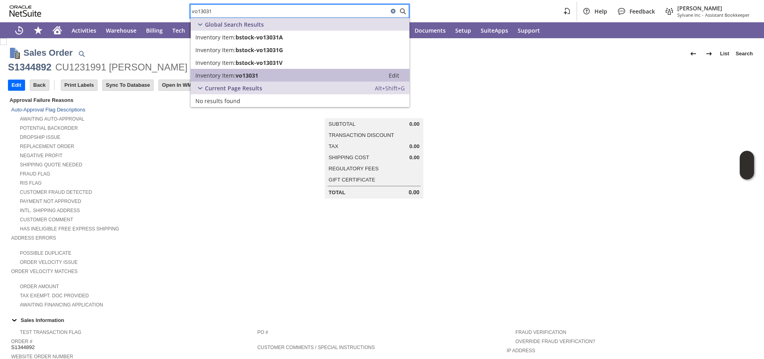
click at [210, 77] on span "Inventory Item:" at bounding box center [215, 76] width 40 height 8
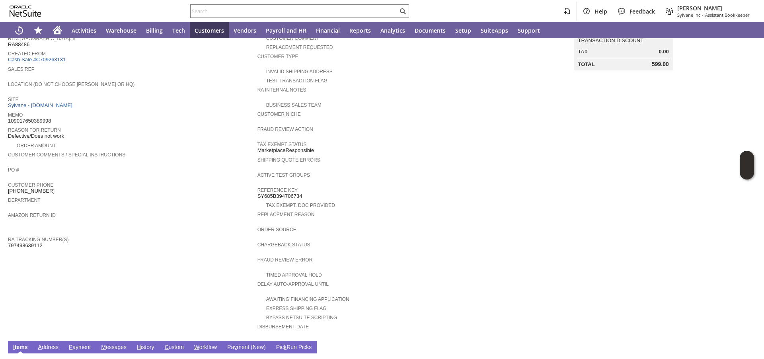
scroll to position [237, 0]
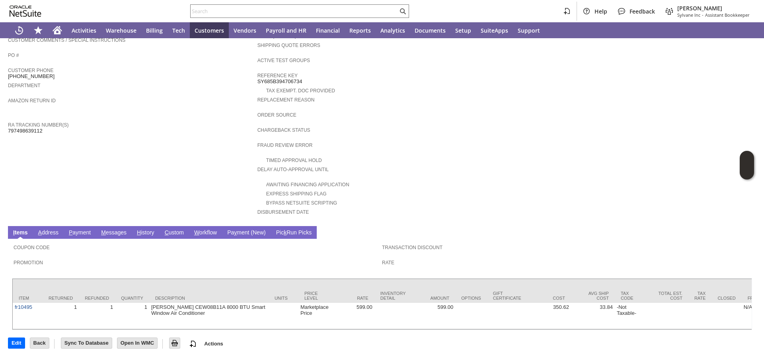
click at [137, 229] on span "H" at bounding box center [139, 232] width 4 height 6
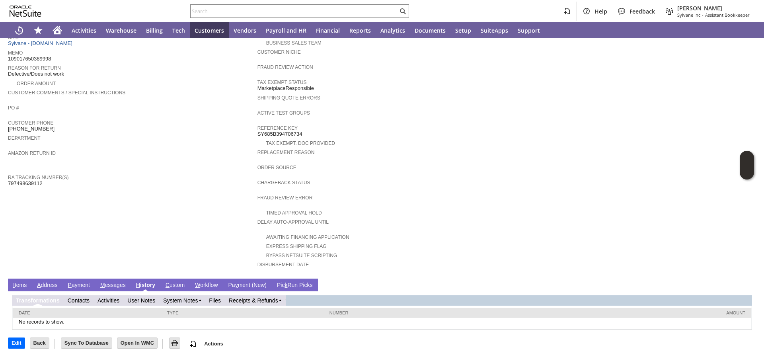
scroll to position [0, 0]
click at [262, 301] on link "R eceipts & Refunds" at bounding box center [253, 300] width 49 height 6
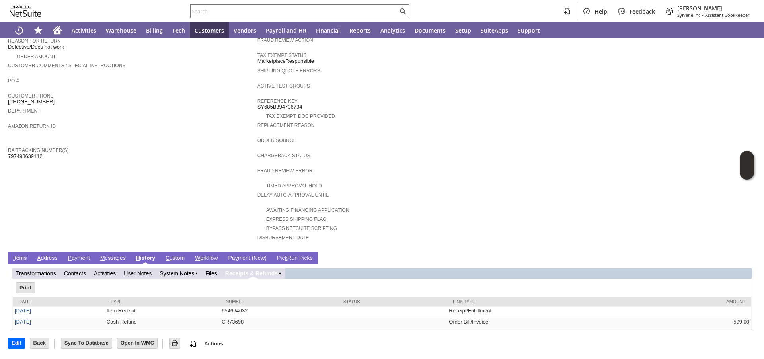
scroll to position [183, 0]
click at [193, 228] on td "Customer CU1220201 [PERSON_NAME] Date [DATE] [GEOGRAPHIC_DATA]. [GEOGRAPHIC_DAT…" at bounding box center [132, 80] width 249 height 336
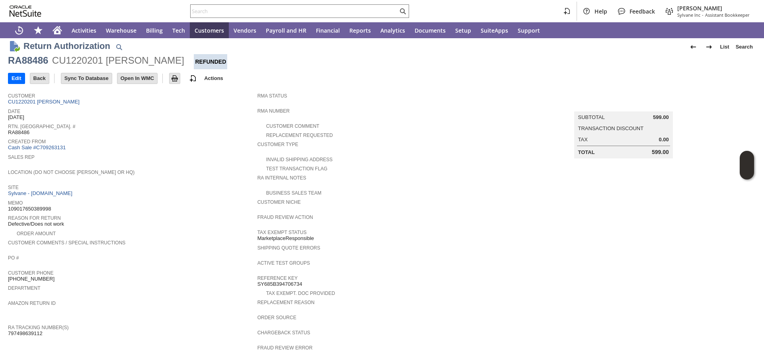
scroll to position [0, 0]
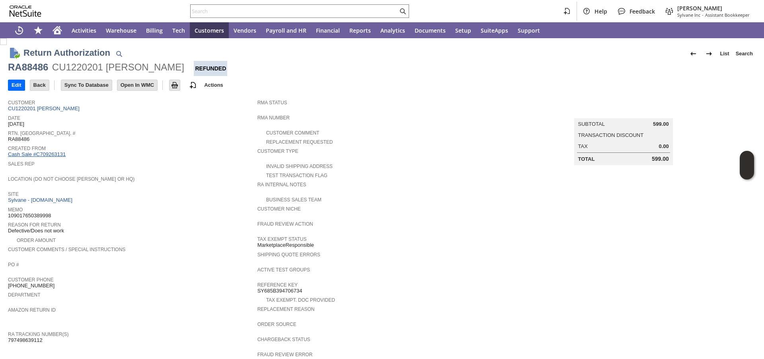
click at [47, 157] on link "Cash Sale #C709263131" at bounding box center [37, 154] width 58 height 6
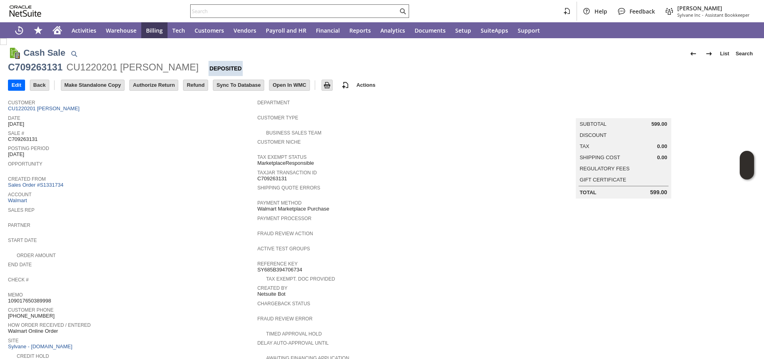
click at [255, 12] on input "text" at bounding box center [294, 11] width 207 height 10
paste input "1283137736"
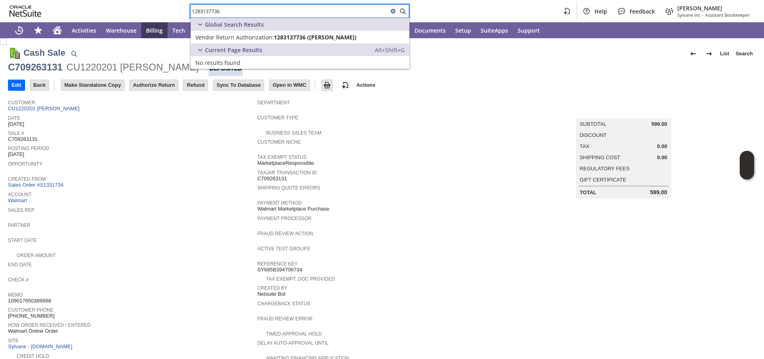
type input "1283137736"
click at [238, 38] on span "Vendor Return Authorization:" at bounding box center [234, 37] width 78 height 8
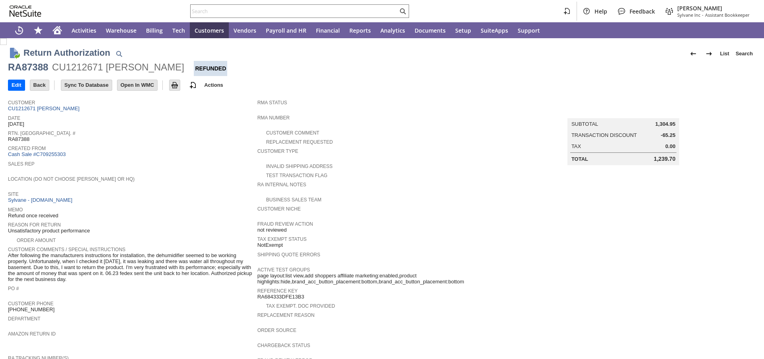
scroll to position [246, 0]
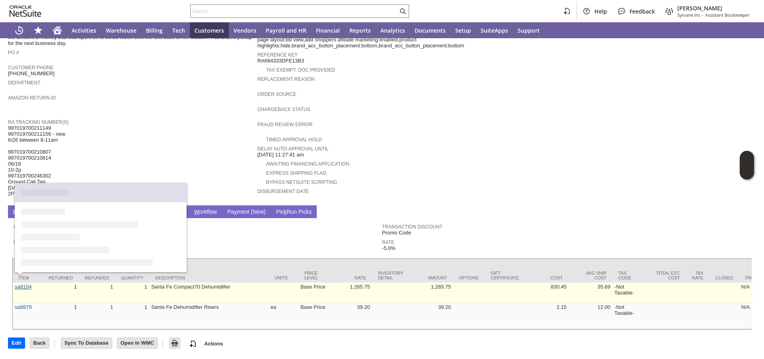
click at [26, 284] on link "sa8104" at bounding box center [23, 287] width 17 height 6
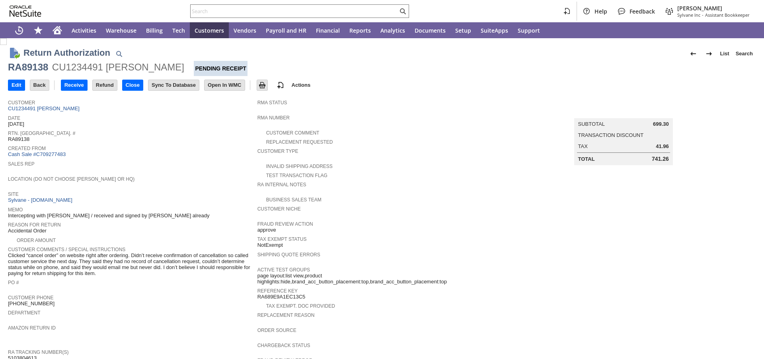
click at [187, 230] on div "Reason For Return Accidental Order" at bounding box center [130, 227] width 245 height 15
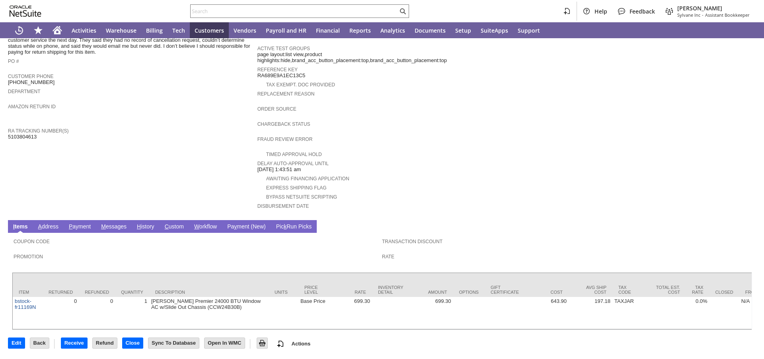
scroll to position [237, 0]
click at [245, 13] on input "text" at bounding box center [294, 11] width 207 height 10
paste input "Ra89075"
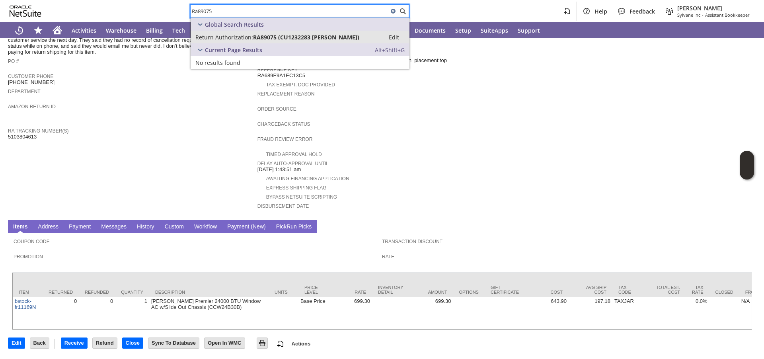
type input "Ra89075"
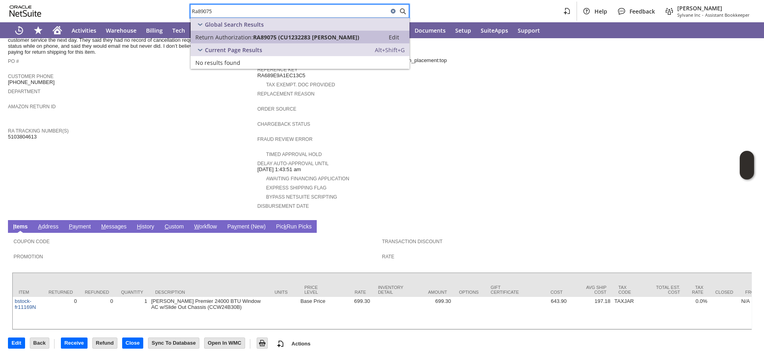
click at [232, 37] on span "Return Authorization:" at bounding box center [224, 37] width 58 height 8
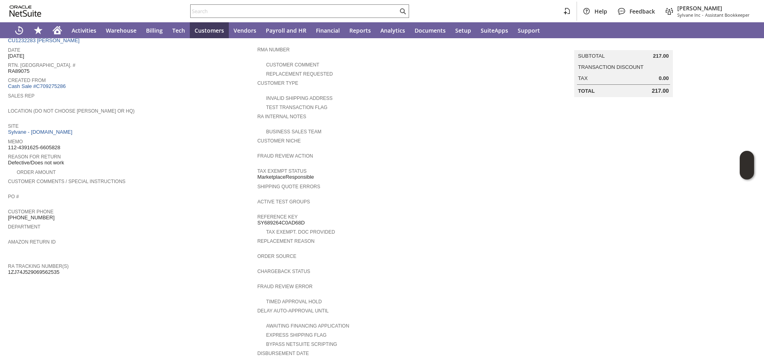
scroll to position [237, 0]
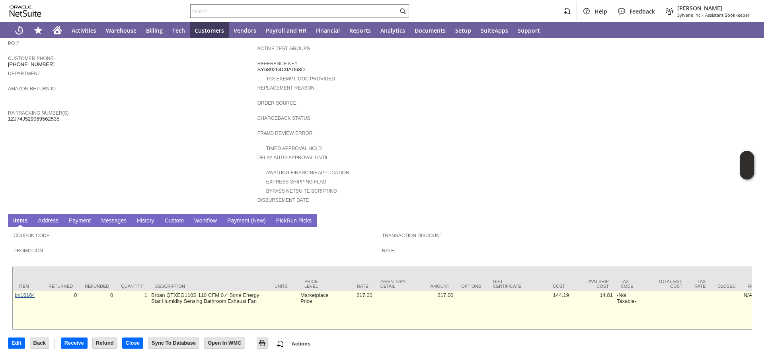
click at [25, 292] on link "bn16164" at bounding box center [25, 295] width 20 height 6
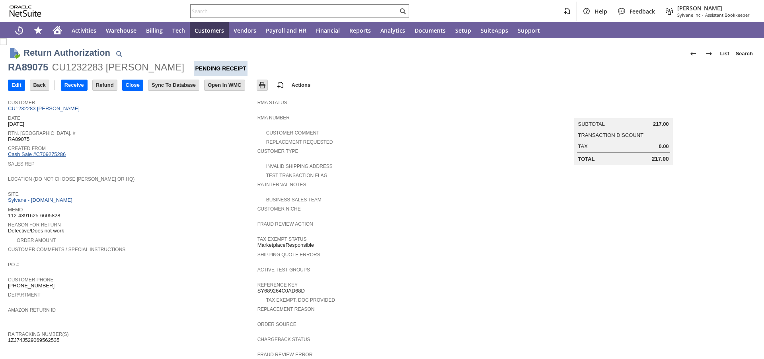
click at [56, 157] on link "Cash Sale #C709275286" at bounding box center [37, 154] width 58 height 6
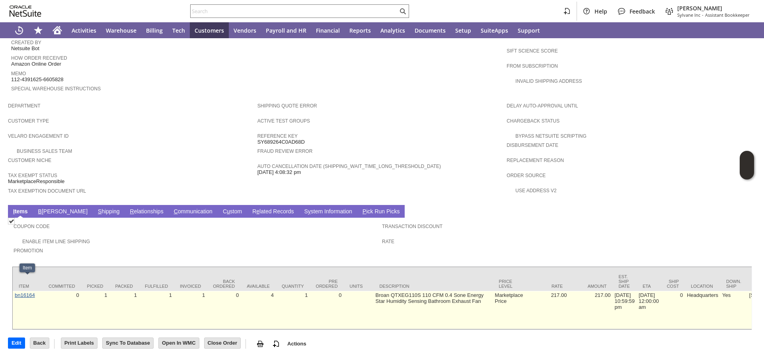
click at [26, 292] on link "bn16164" at bounding box center [25, 295] width 20 height 6
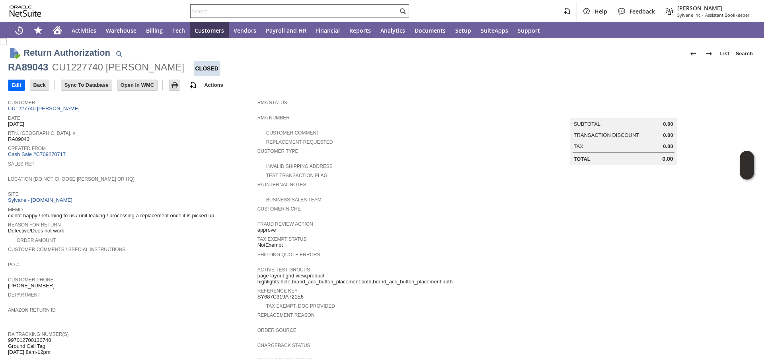
click at [245, 13] on input "text" at bounding box center [294, 11] width 207 height 10
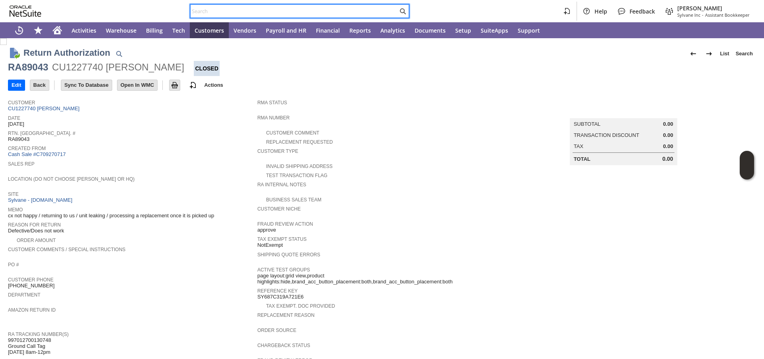
paste input "RA89135"
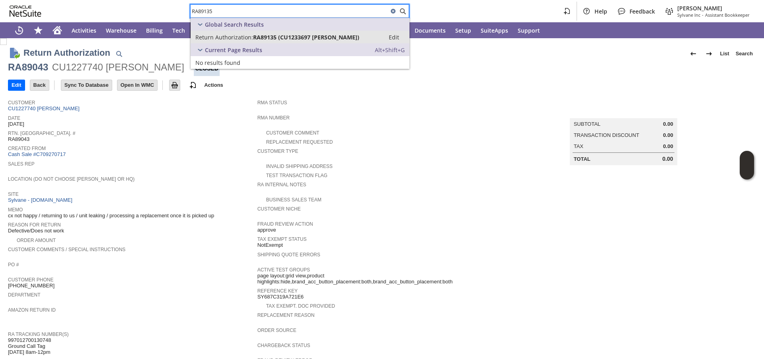
type input "RA89135"
click at [238, 37] on span "Return Authorization:" at bounding box center [224, 37] width 58 height 8
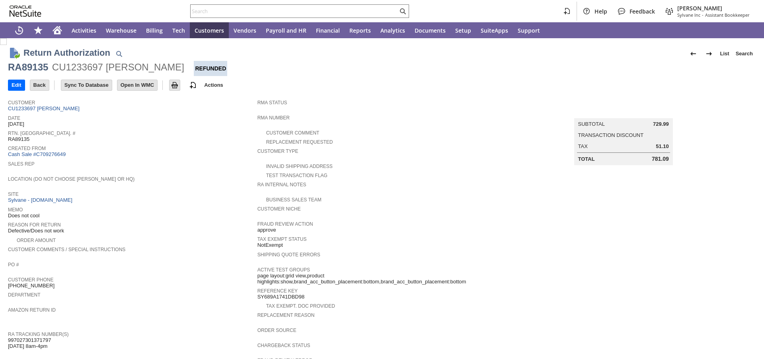
click at [172, 174] on span "Location (Do Not Choose [PERSON_NAME] or HQ)" at bounding box center [130, 178] width 245 height 8
click at [266, 8] on input "text" at bounding box center [294, 11] width 207 height 10
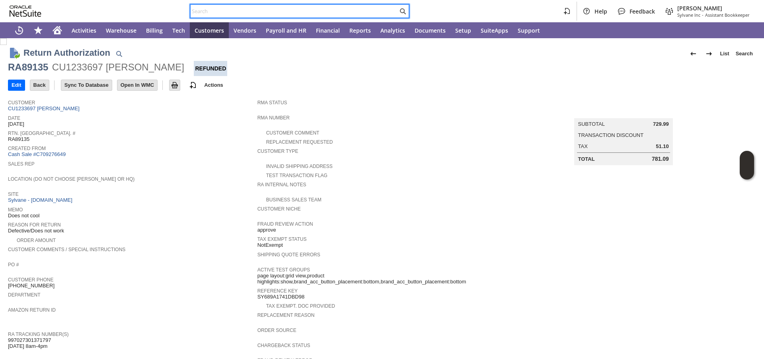
paste input "RA89084"
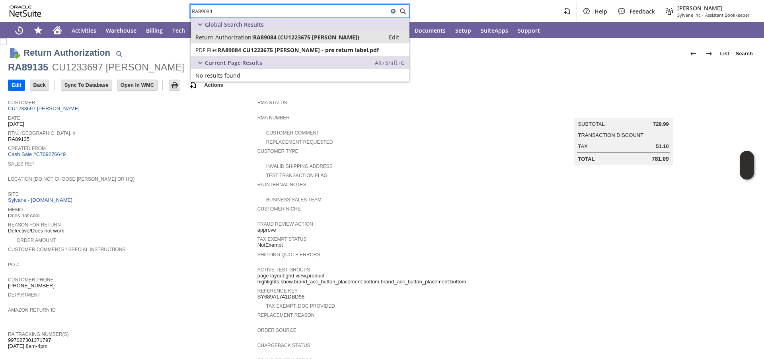
type input "RA89084"
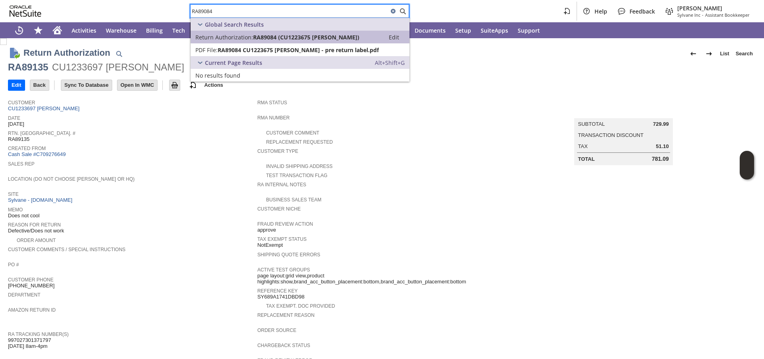
click at [243, 40] on span "Return Authorization:" at bounding box center [224, 37] width 58 height 8
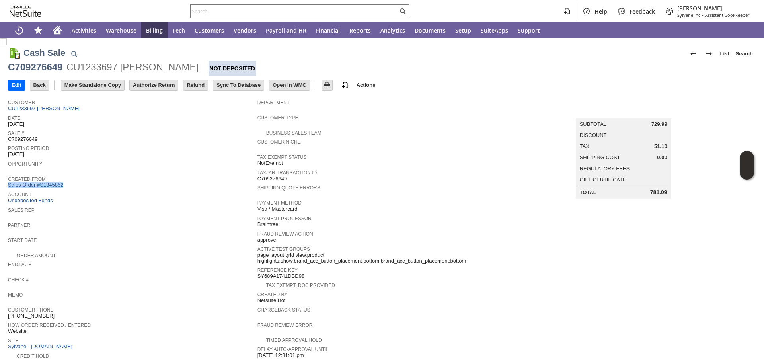
click at [43, 185] on link "Sales Order #S1345862" at bounding box center [36, 185] width 57 height 6
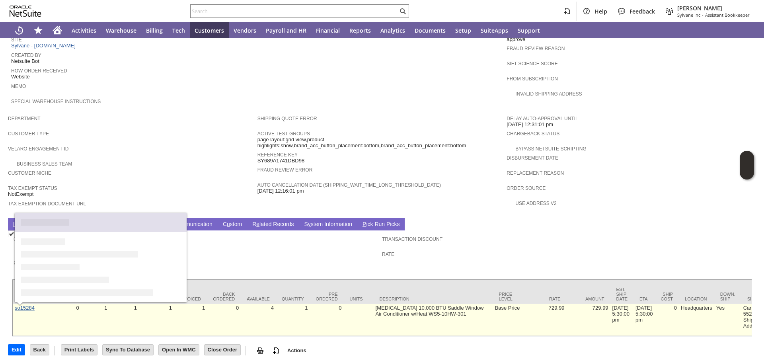
click at [22, 308] on link "so15284" at bounding box center [25, 308] width 20 height 6
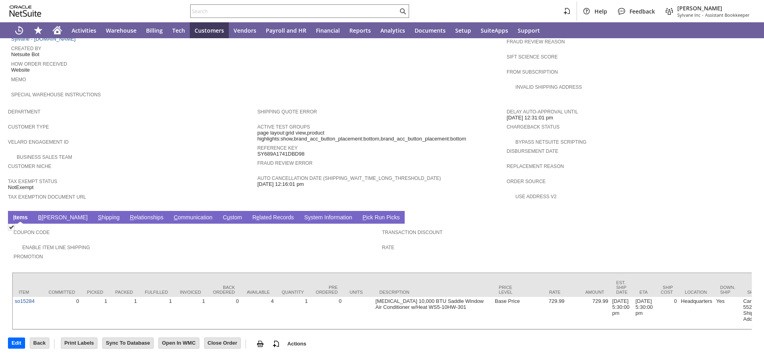
scroll to position [391, 0]
click at [201, 123] on div "Customer Type" at bounding box center [130, 129] width 245 height 14
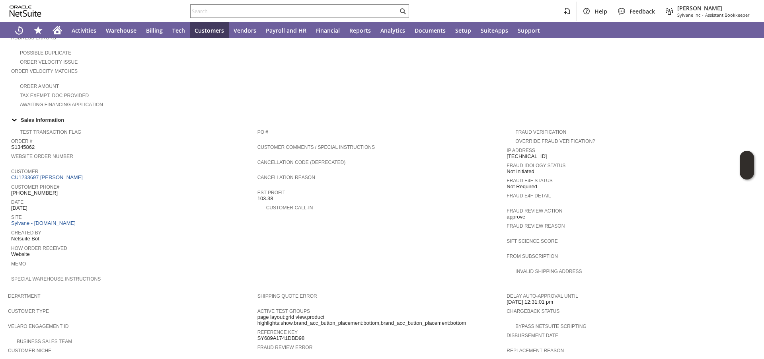
scroll to position [0, 0]
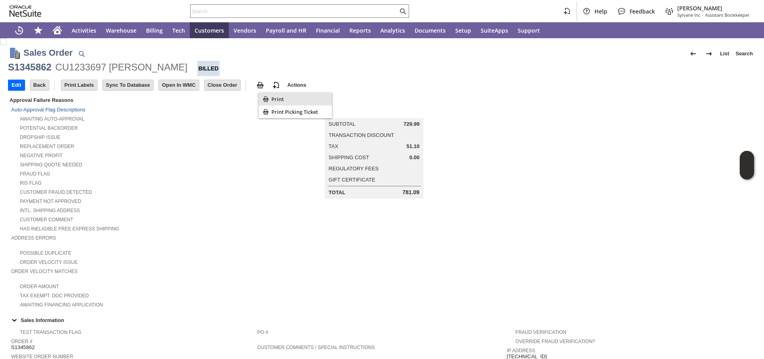
click at [268, 99] on icon "Print" at bounding box center [265, 98] width 5 height 5
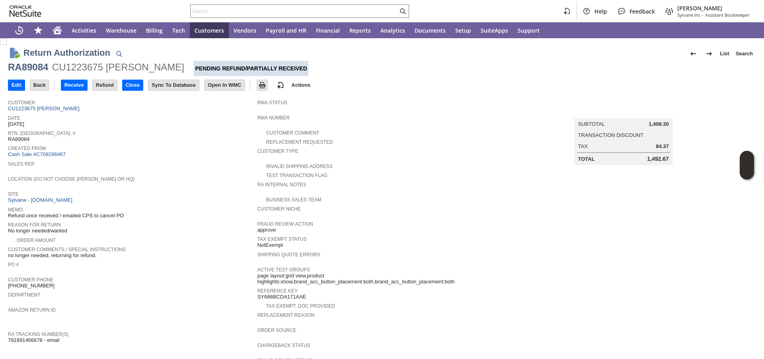
click at [217, 159] on span "Sales Rep" at bounding box center [130, 163] width 245 height 8
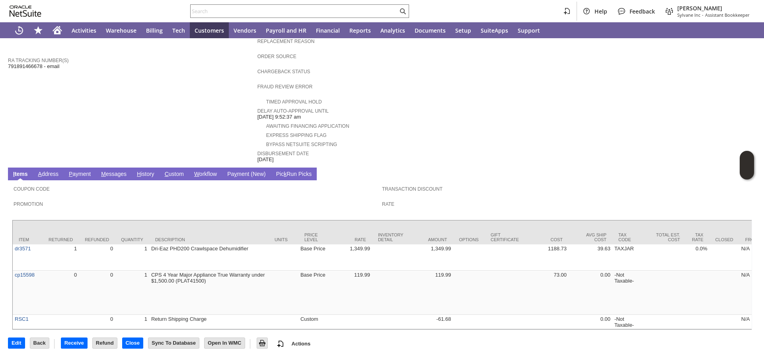
click at [149, 171] on link "H istory" at bounding box center [145, 175] width 21 height 8
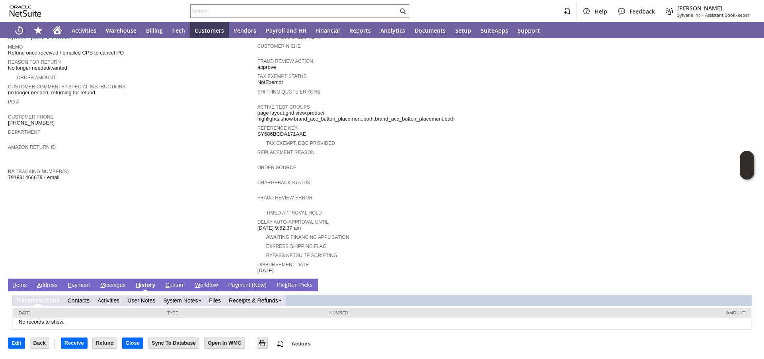
scroll to position [0, 0]
click at [262, 302] on link "R eceipts & Refunds" at bounding box center [253, 300] width 49 height 6
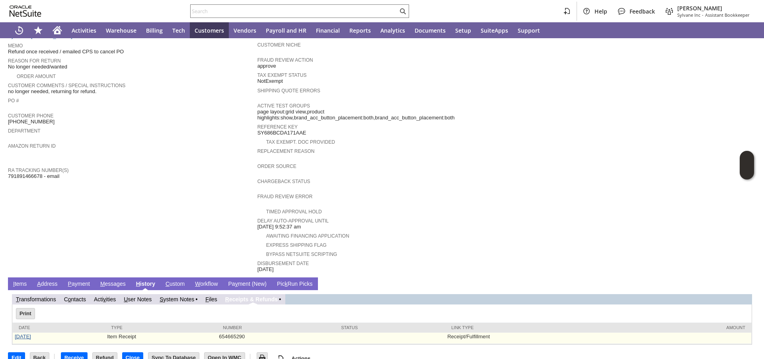
click at [31, 337] on link "[DATE]" at bounding box center [23, 336] width 16 height 6
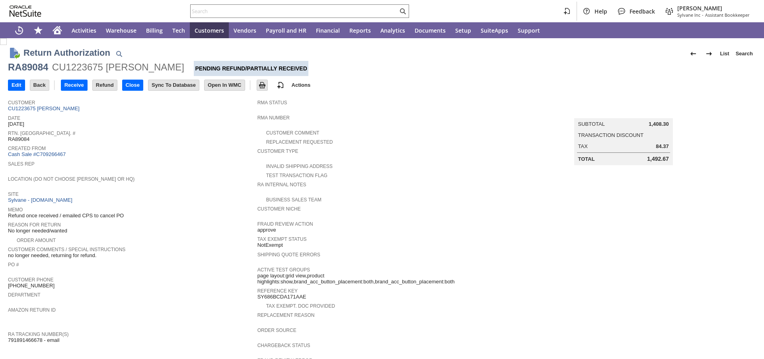
scroll to position [286, 0]
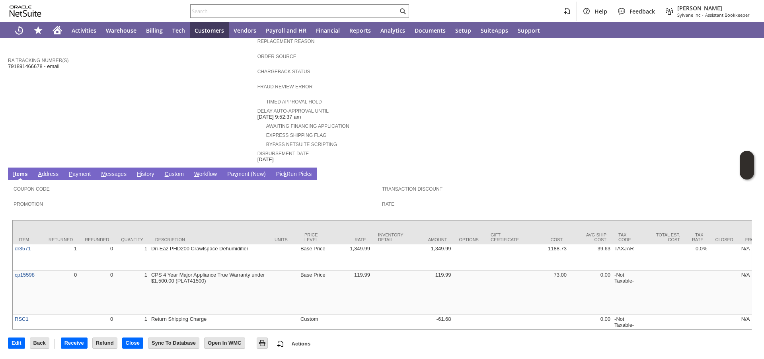
click at [138, 171] on span "H" at bounding box center [139, 174] width 4 height 6
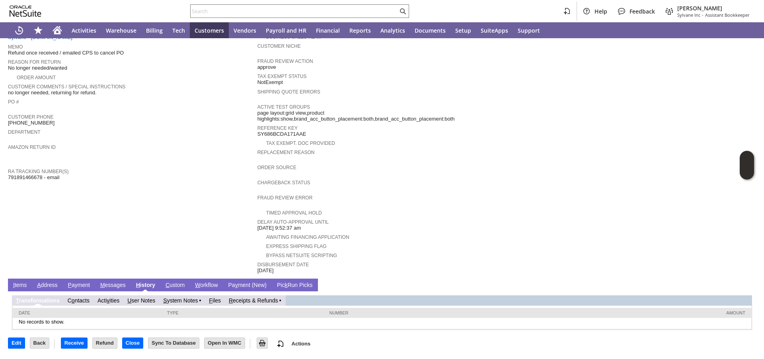
scroll to position [0, 0]
click at [182, 299] on link "S ystem Notes" at bounding box center [180, 300] width 35 height 6
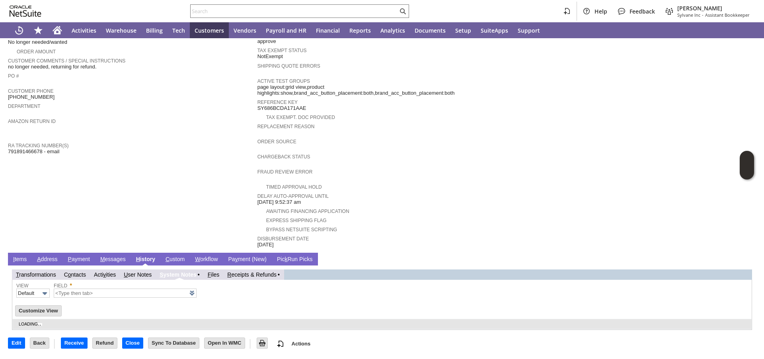
type input "1 to 25 of 85"
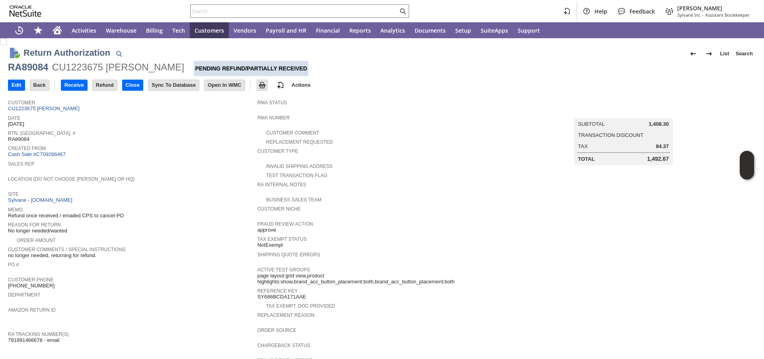
click at [31, 338] on span "791891466678 - email" at bounding box center [33, 340] width 51 height 6
copy span "791891466678"
click at [159, 225] on span "Reason For Return" at bounding box center [130, 224] width 245 height 8
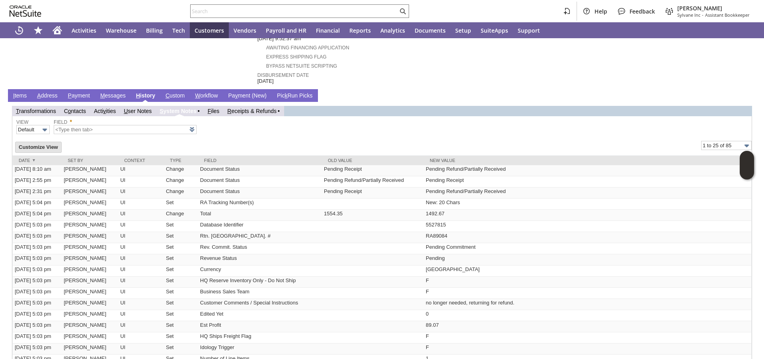
scroll to position [349, 0]
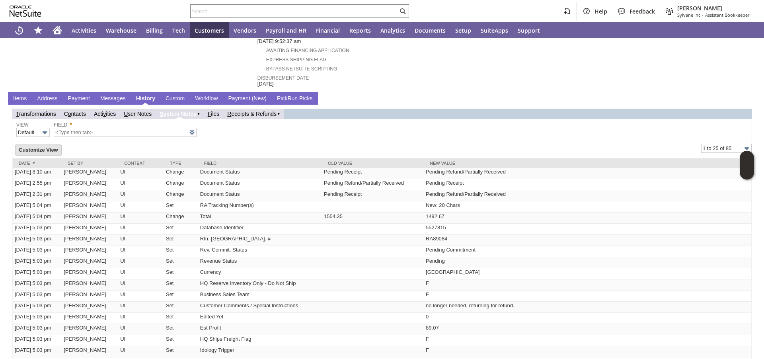
click at [22, 99] on link "I tems" at bounding box center [20, 99] width 18 height 8
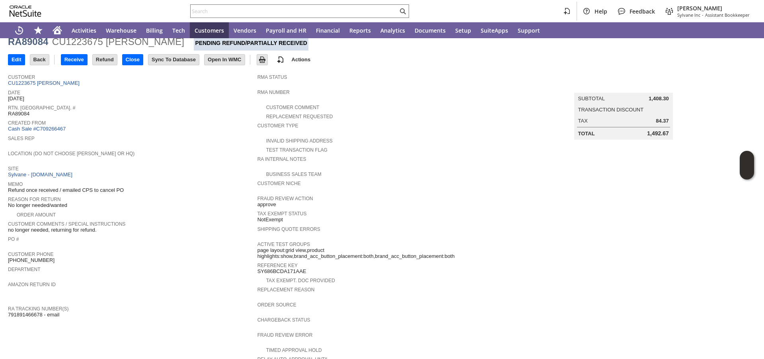
scroll to position [0, 0]
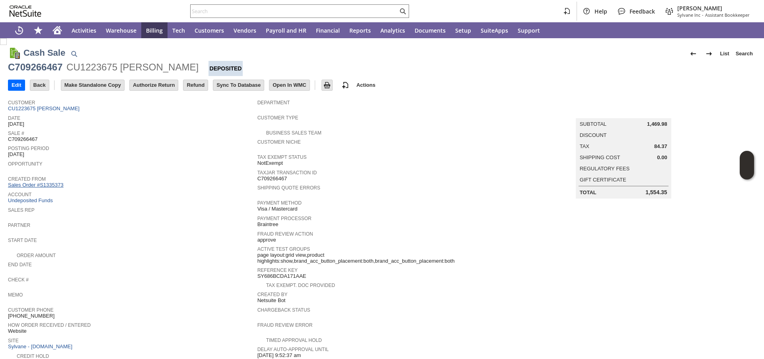
click at [50, 183] on link "Sales Order #S1335373" at bounding box center [36, 185] width 57 height 6
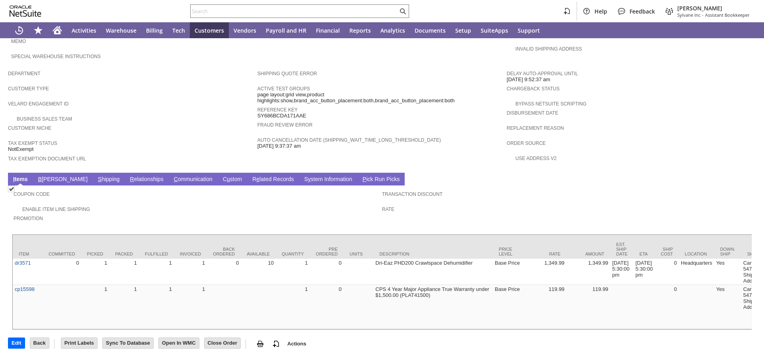
click at [96, 176] on link "S hipping" at bounding box center [109, 180] width 26 height 8
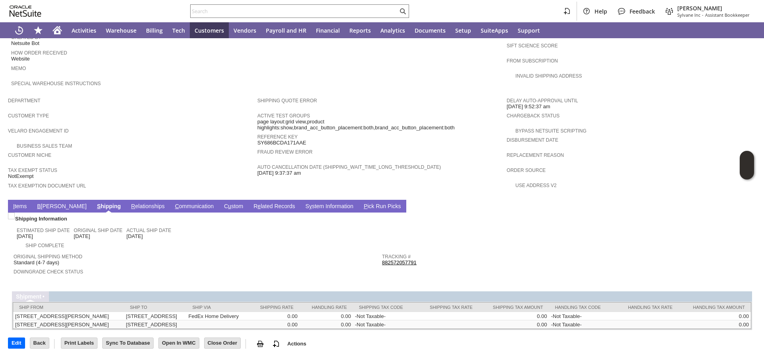
scroll to position [414, 0]
click at [391, 259] on link "882572057791" at bounding box center [399, 262] width 35 height 6
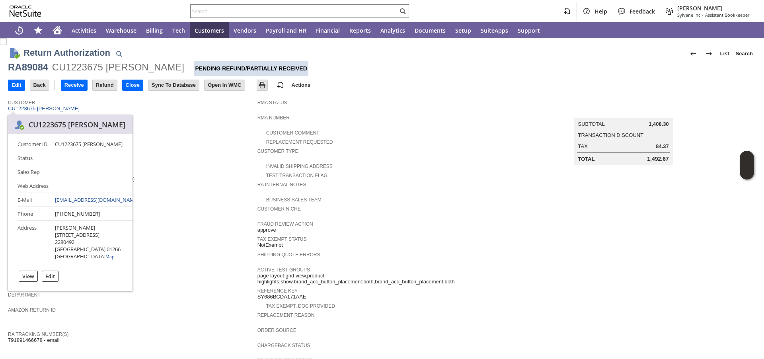
click at [198, 138] on div "Rtn. Auth. # RA89084" at bounding box center [130, 135] width 245 height 14
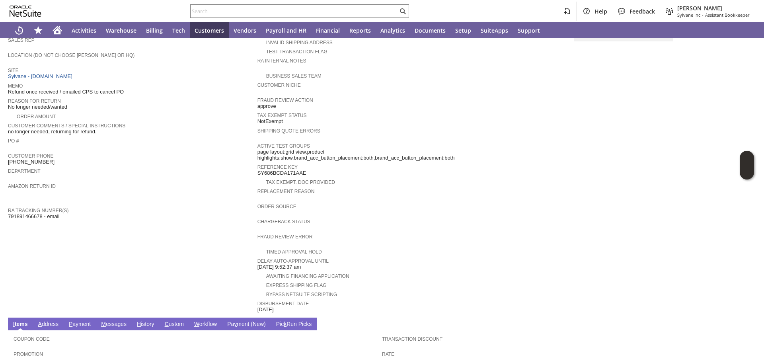
scroll to position [286, 0]
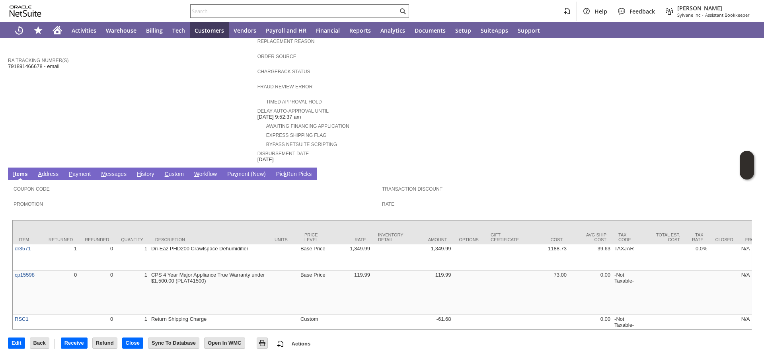
click at [302, 16] on input "text" at bounding box center [294, 11] width 207 height 10
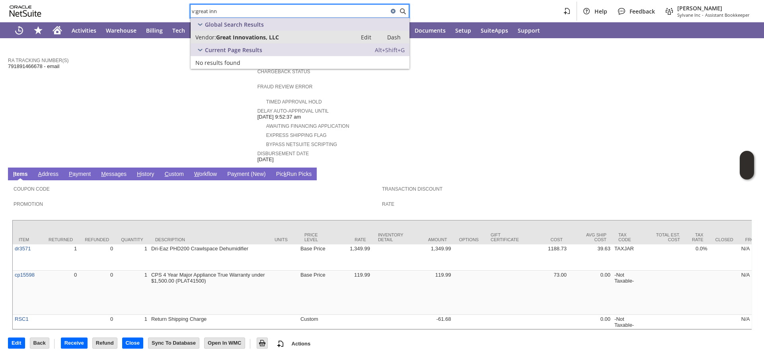
type input "v:great inn"
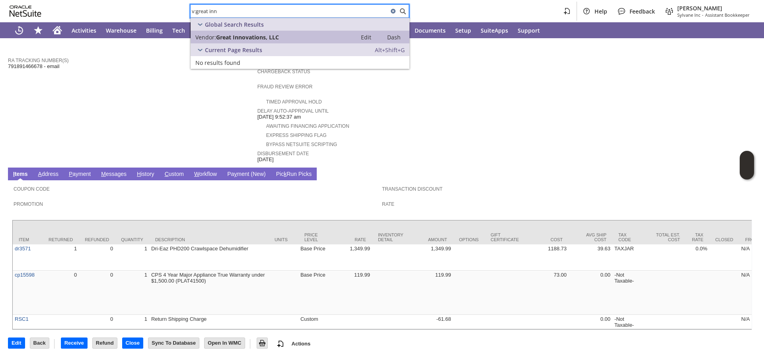
click at [248, 37] on span "Great Innovations, LLC" at bounding box center [247, 37] width 63 height 8
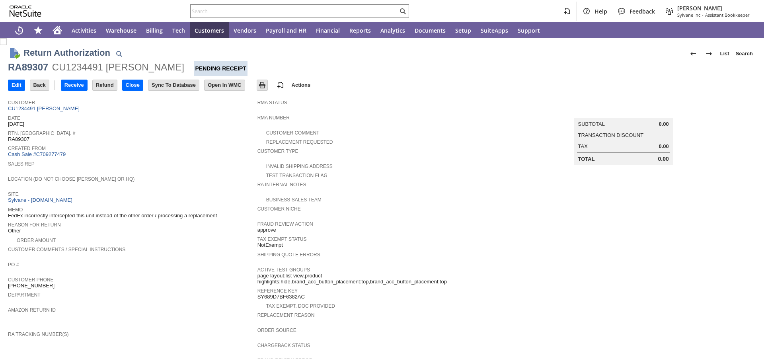
click at [170, 185] on div "Location (Do Not Choose [PERSON_NAME] or HQ)" at bounding box center [130, 181] width 245 height 14
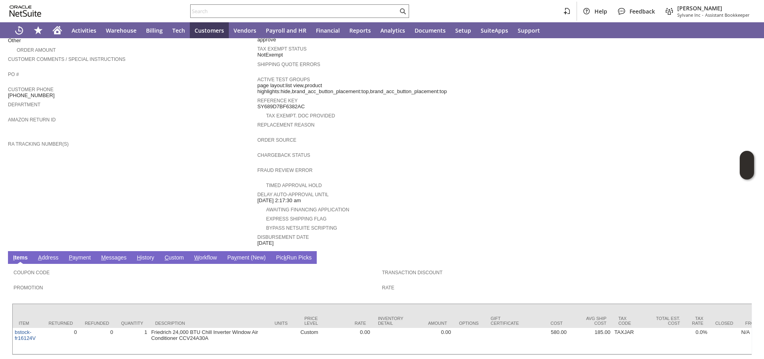
scroll to position [237, 0]
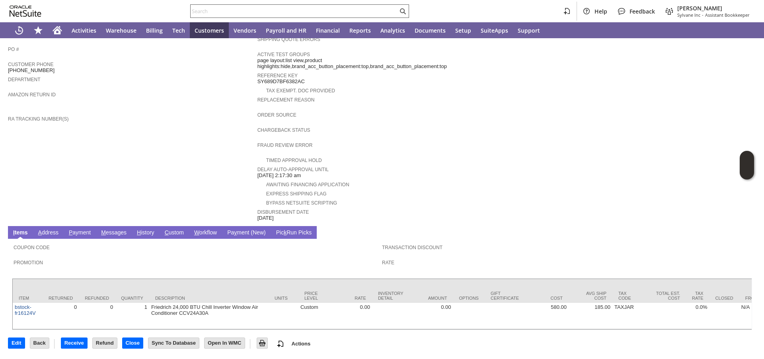
click at [244, 9] on input "text" at bounding box center [294, 11] width 207 height 10
paste input "RA89138"
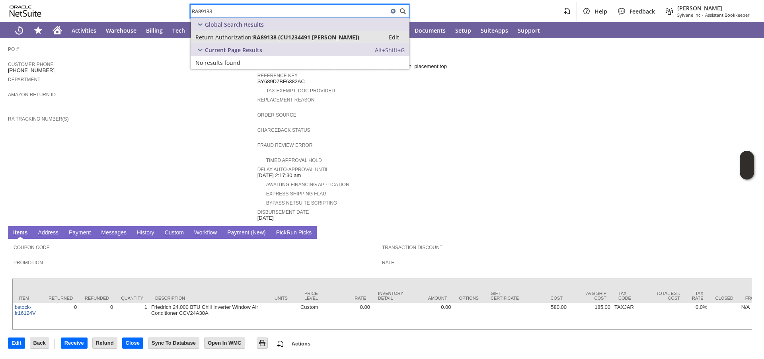
type input "RA89138"
click at [155, 123] on td "Customer CU1234491 brandon gallagher Date 8/22/2025 Rtn. Auth. # RA89307 Create…" at bounding box center [132, 51] width 249 height 342
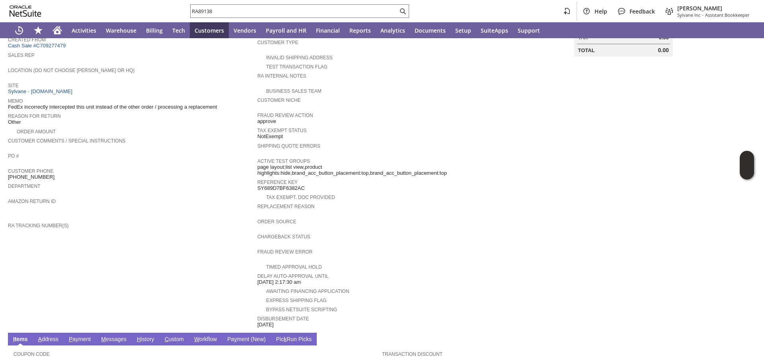
scroll to position [113, 0]
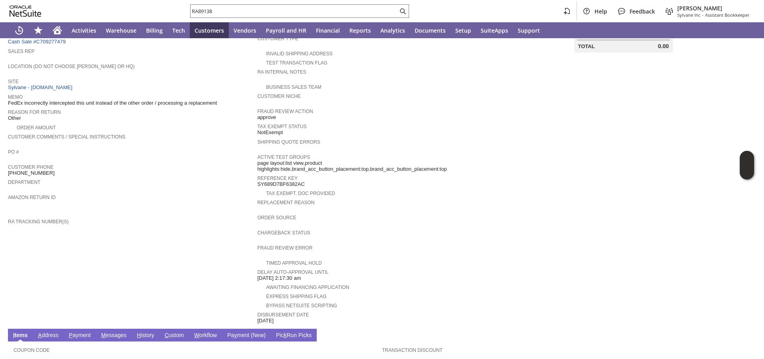
click at [121, 186] on div "Department" at bounding box center [130, 184] width 245 height 14
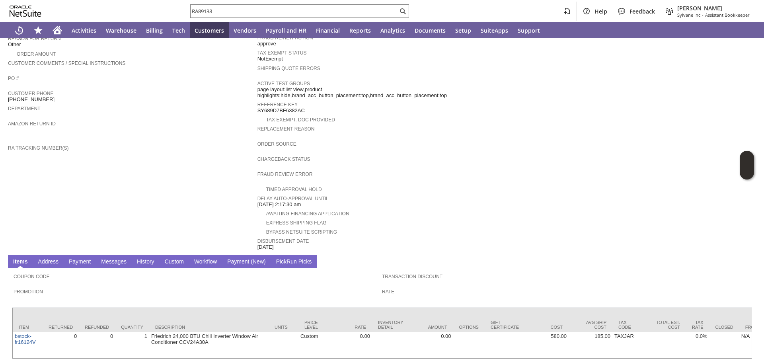
scroll to position [237, 0]
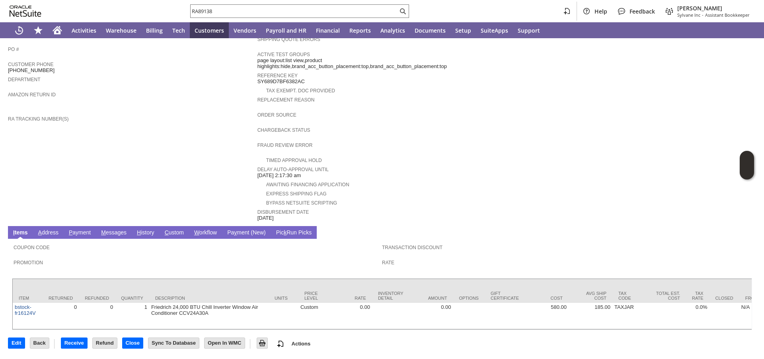
click at [125, 127] on td "Customer CU1234491 brandon gallagher Date 8/22/2025 Rtn. Auth. # RA89307 Create…" at bounding box center [132, 51] width 249 height 342
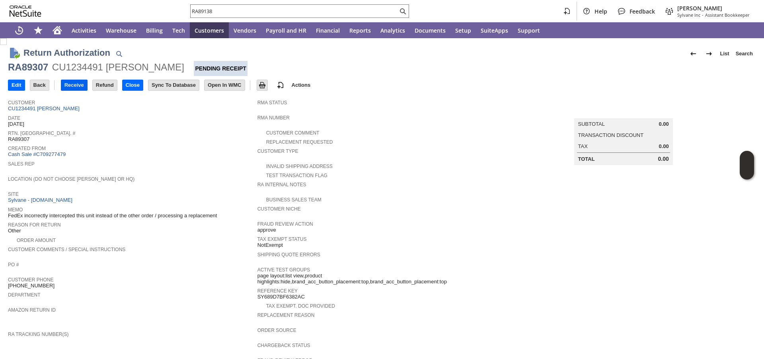
click at [66, 85] on input "Receive" at bounding box center [74, 85] width 26 height 10
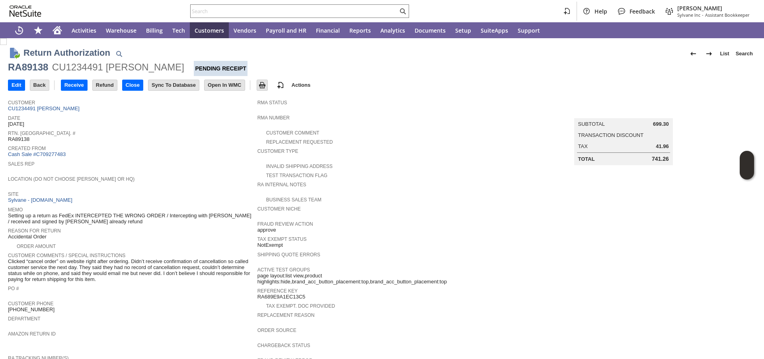
click at [143, 179] on span "Location (Do Not Choose [PERSON_NAME] or HQ)" at bounding box center [130, 178] width 245 height 8
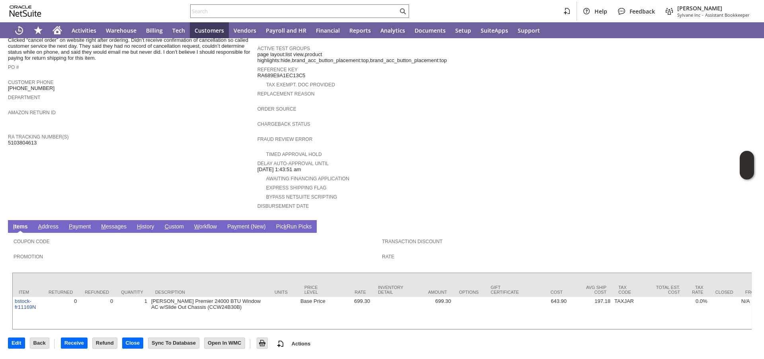
click at [145, 223] on link "H istory" at bounding box center [145, 227] width 21 height 8
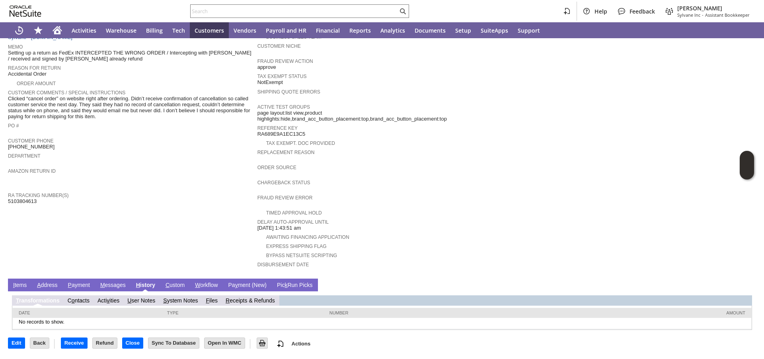
scroll to position [0, 0]
click at [197, 239] on td "Customer CU1234491 brandon gallagher Date 8/14/2025 Rtn. Auth. # RA89138 Create…" at bounding box center [132, 104] width 249 height 342
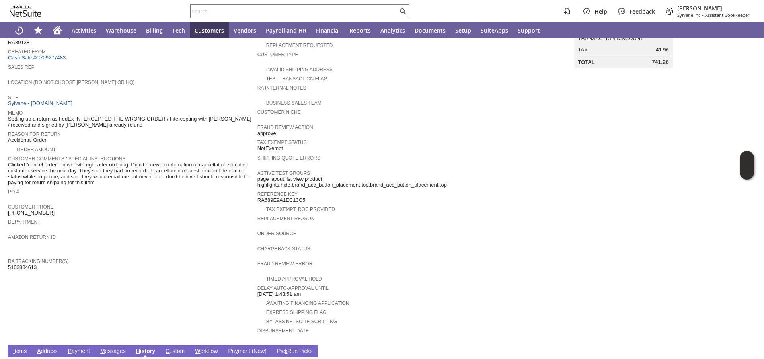
scroll to position [93, 0]
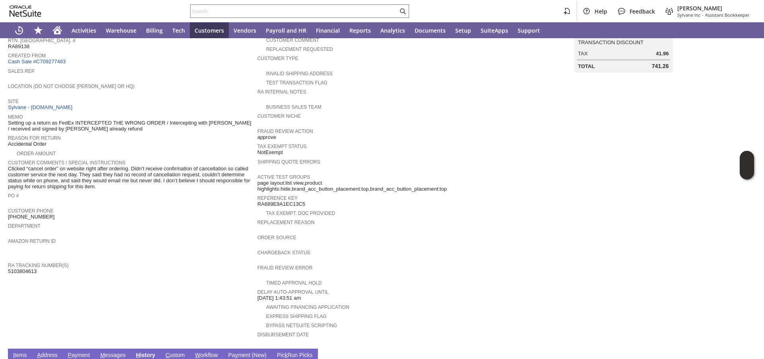
click at [129, 78] on div "Sales Rep" at bounding box center [130, 73] width 245 height 14
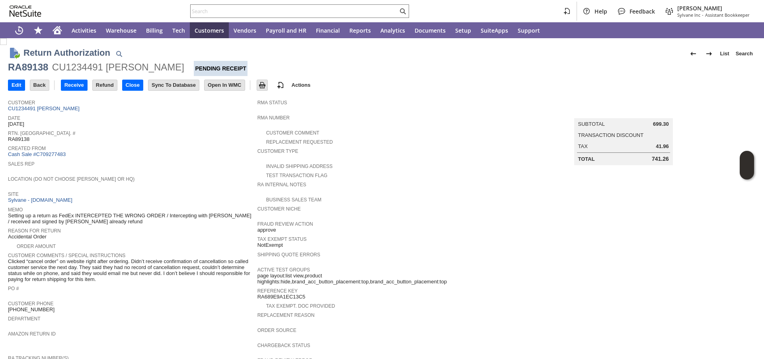
click at [176, 165] on span "Sales Rep" at bounding box center [130, 163] width 245 height 8
click at [179, 230] on span "Reason For Return" at bounding box center [130, 230] width 245 height 8
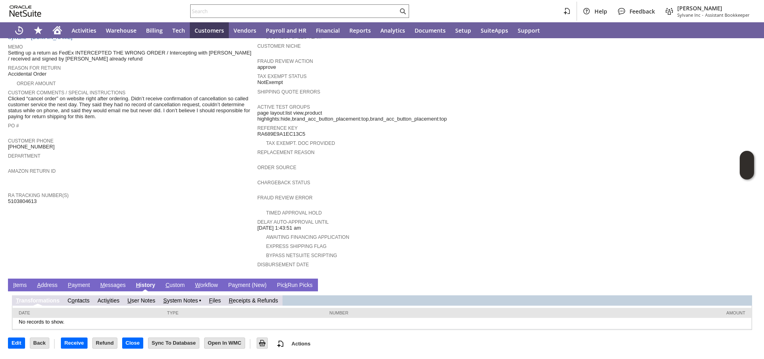
click at [26, 289] on link "I tems" at bounding box center [20, 286] width 18 height 8
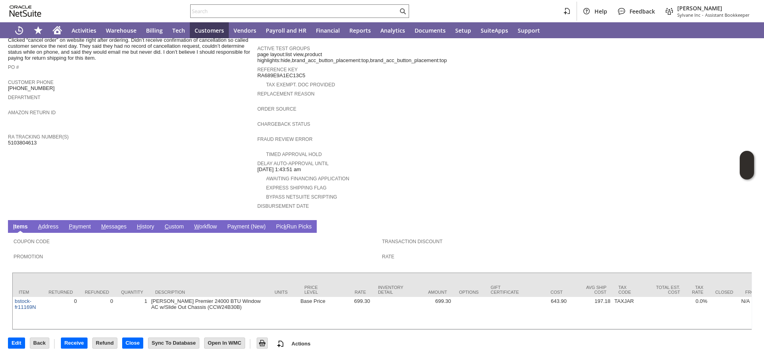
scroll to position [0, 0]
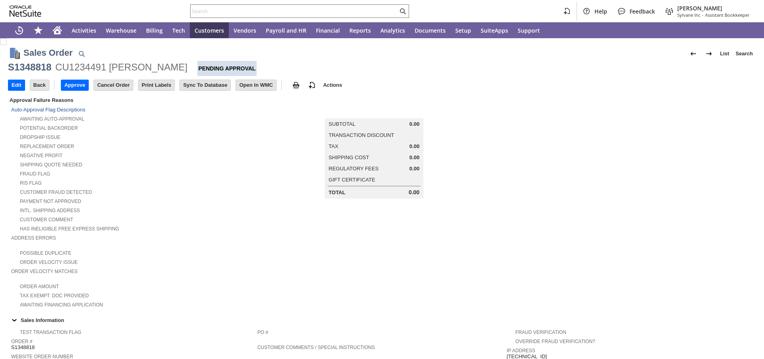
scroll to position [399, 0]
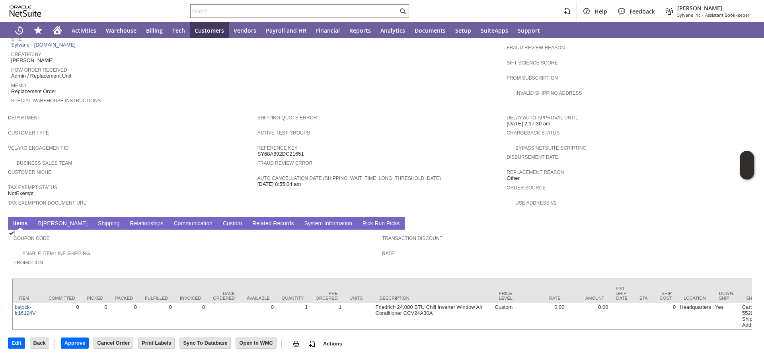
click at [204, 158] on div "Business Sales Team" at bounding box center [132, 162] width 249 height 8
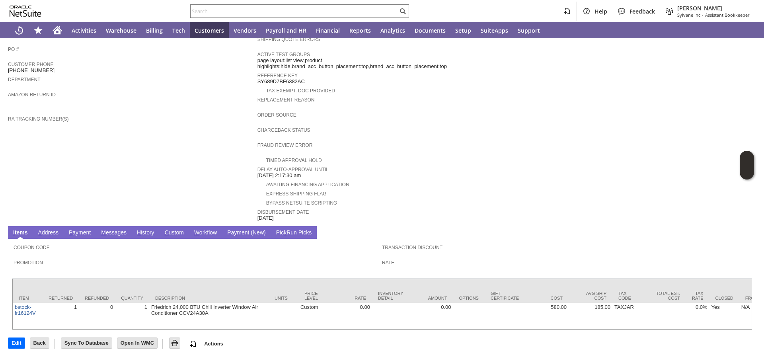
click at [146, 229] on link "H istory" at bounding box center [145, 233] width 21 height 8
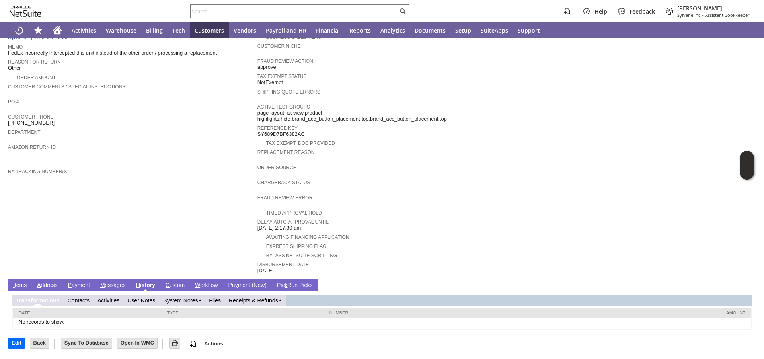
click at [230, 301] on span "R" at bounding box center [231, 300] width 4 height 6
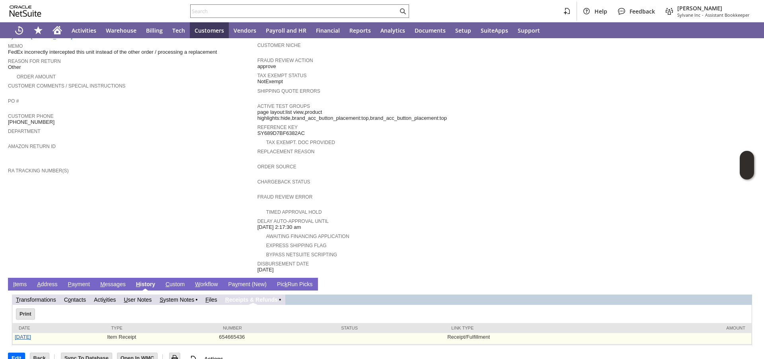
click at [29, 339] on link "8/22/2025" at bounding box center [23, 337] width 16 height 6
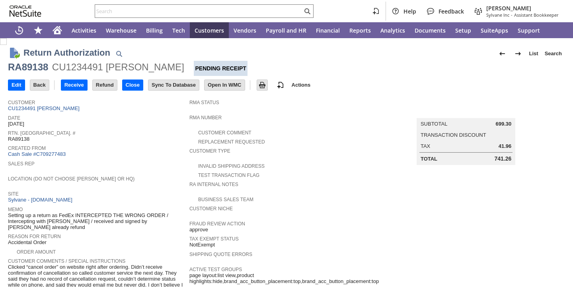
click at [141, 161] on span "Sales Rep" at bounding box center [96, 163] width 177 height 8
click at [27, 140] on span "RA89138" at bounding box center [18, 139] width 21 height 6
click at [19, 140] on span "RA89138" at bounding box center [18, 139] width 21 height 6
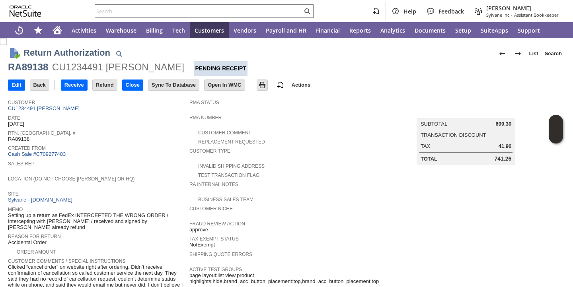
copy span "RA89138"
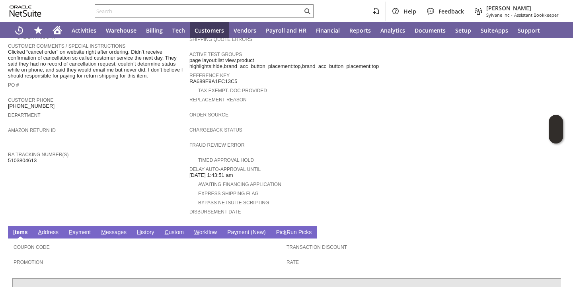
scroll to position [306, 0]
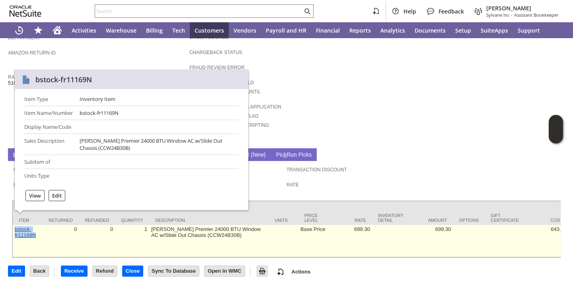
copy link "bstock-fr11169N"
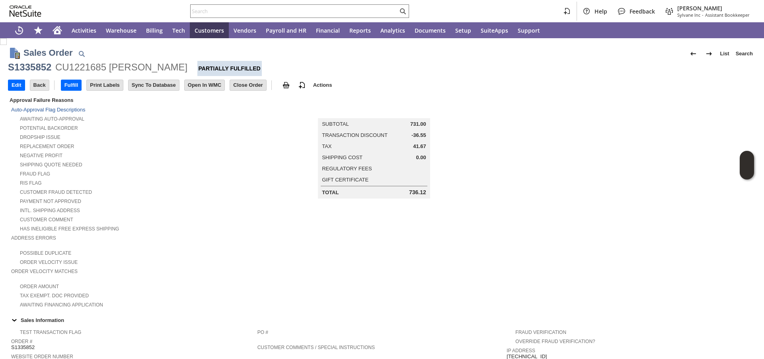
click at [249, 251] on div "Possible Duplicate" at bounding box center [134, 252] width 246 height 8
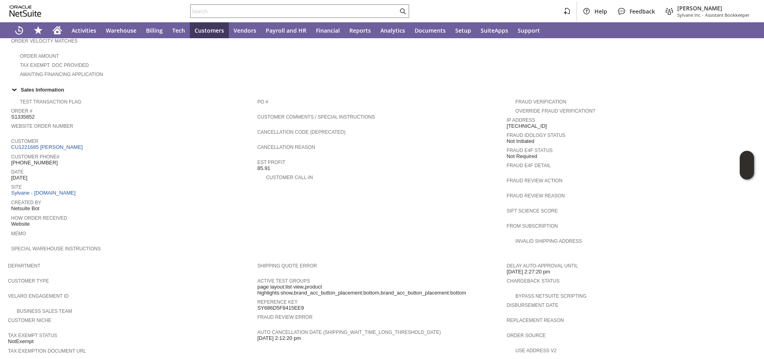
scroll to position [433, 0]
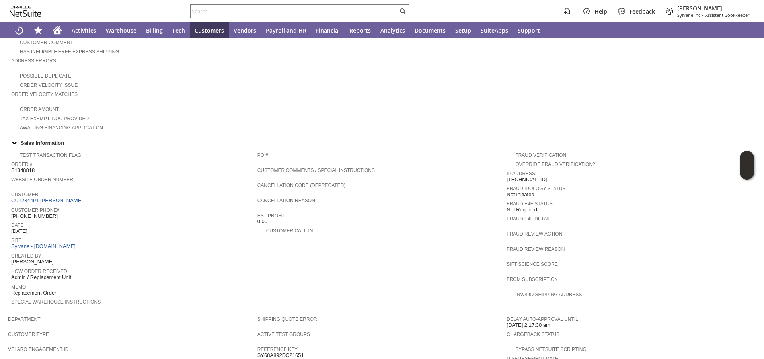
scroll to position [399, 0]
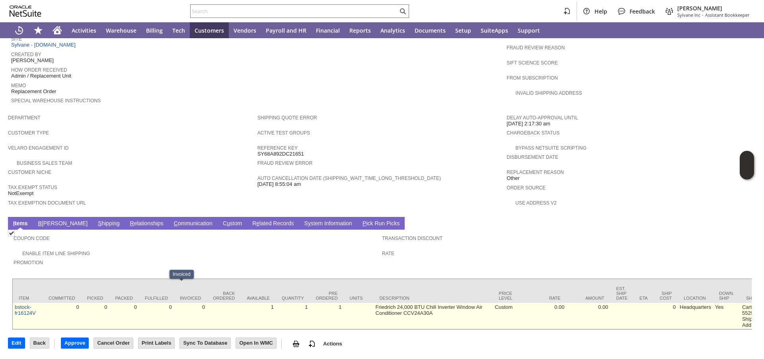
click at [174, 306] on td "0" at bounding box center [190, 316] width 33 height 26
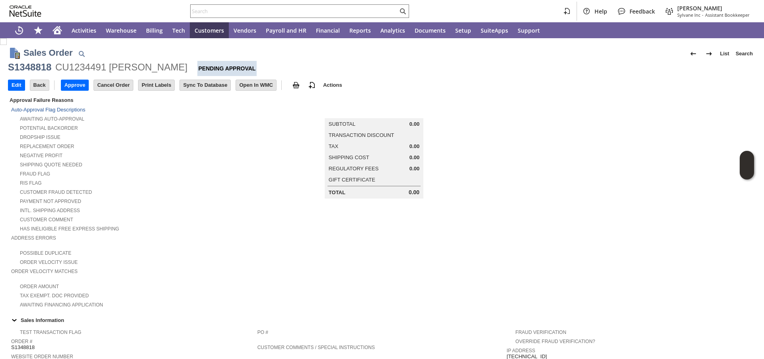
click at [177, 253] on div "Possible Duplicate" at bounding box center [134, 252] width 246 height 8
